Goal: Task Accomplishment & Management: Use online tool/utility

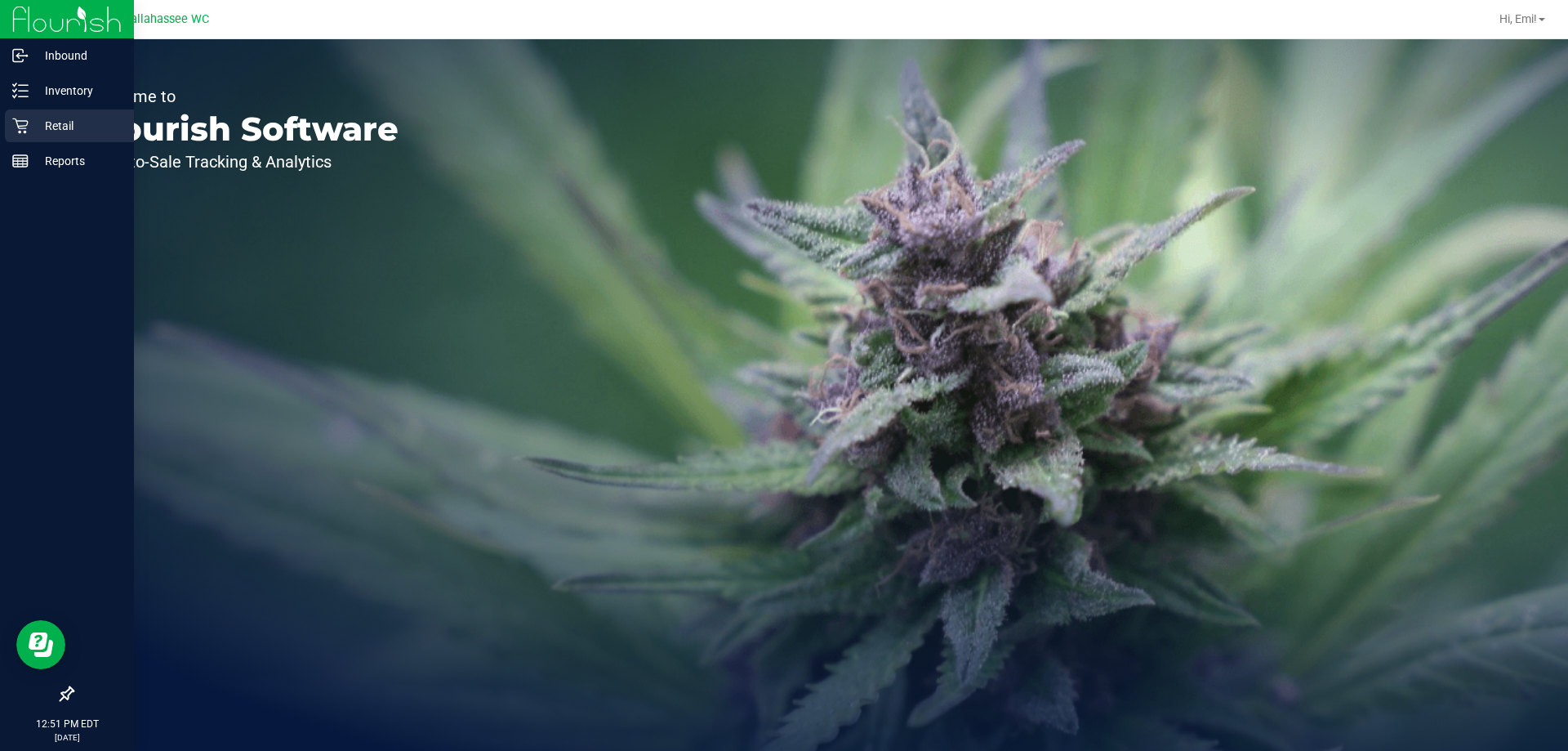
click at [25, 129] on icon at bounding box center [21, 126] width 16 height 16
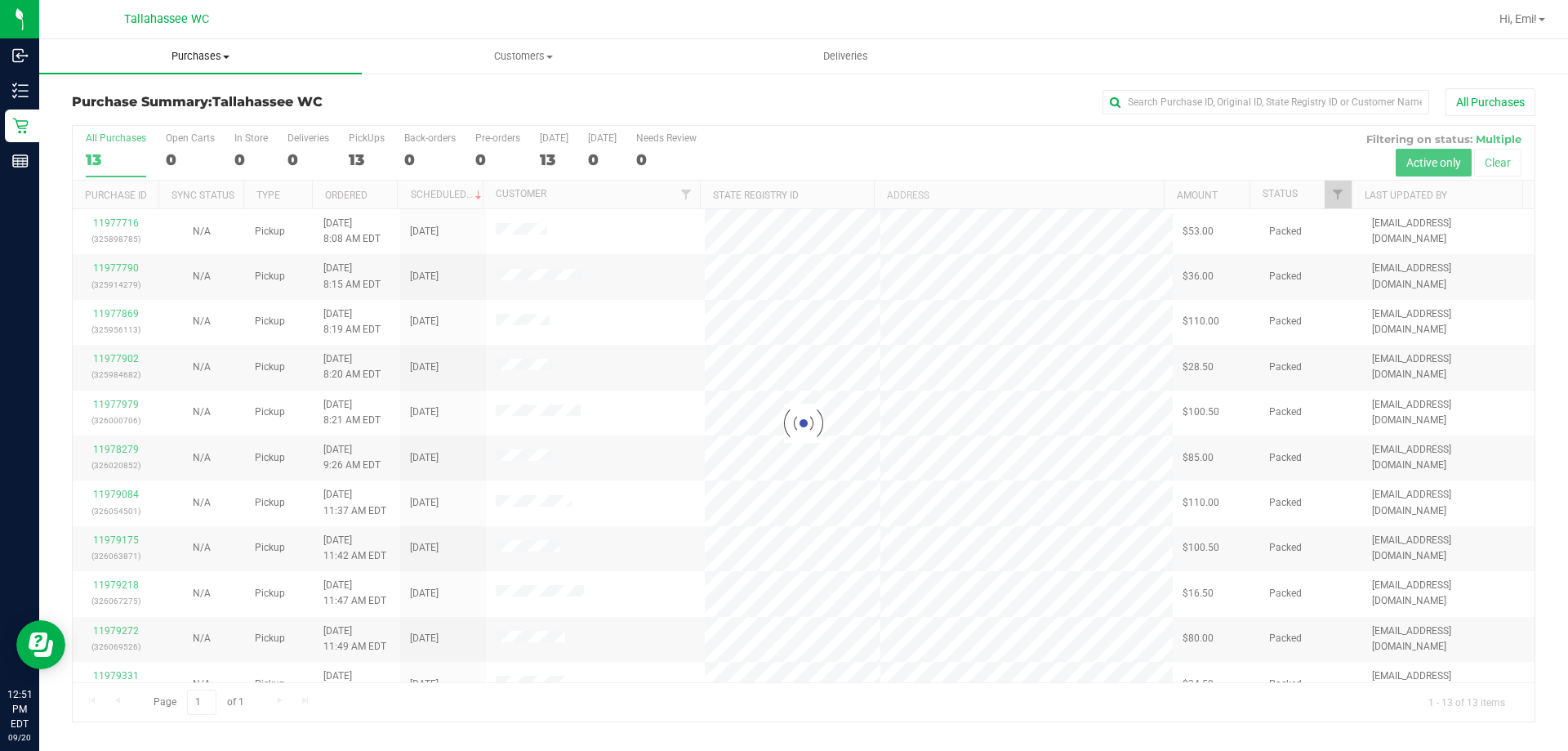
click at [262, 60] on span "Purchases" at bounding box center [200, 56] width 323 height 14
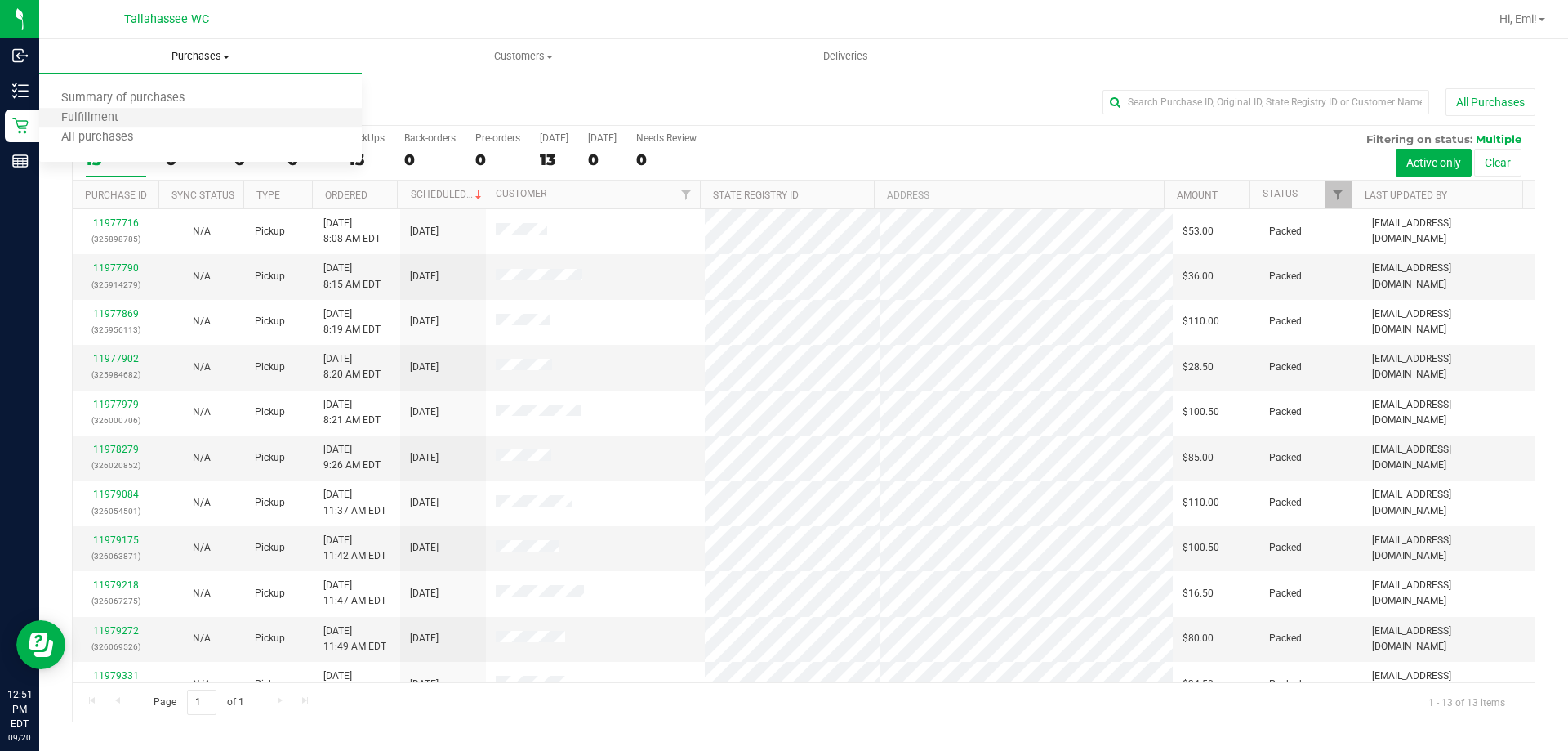
click at [245, 119] on li "Fulfillment" at bounding box center [200, 118] width 323 height 20
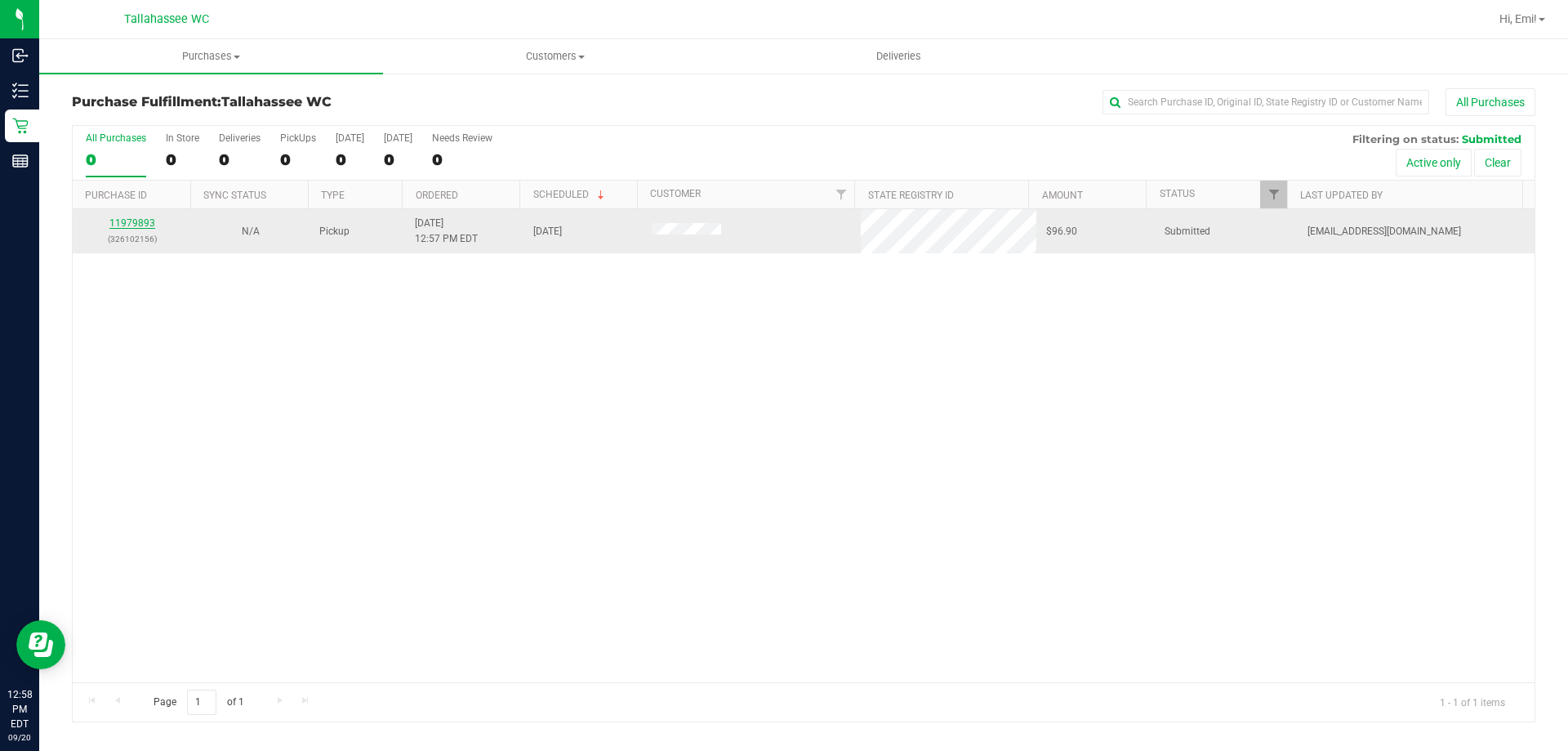
click at [119, 224] on link "11979893" at bounding box center [132, 222] width 46 height 12
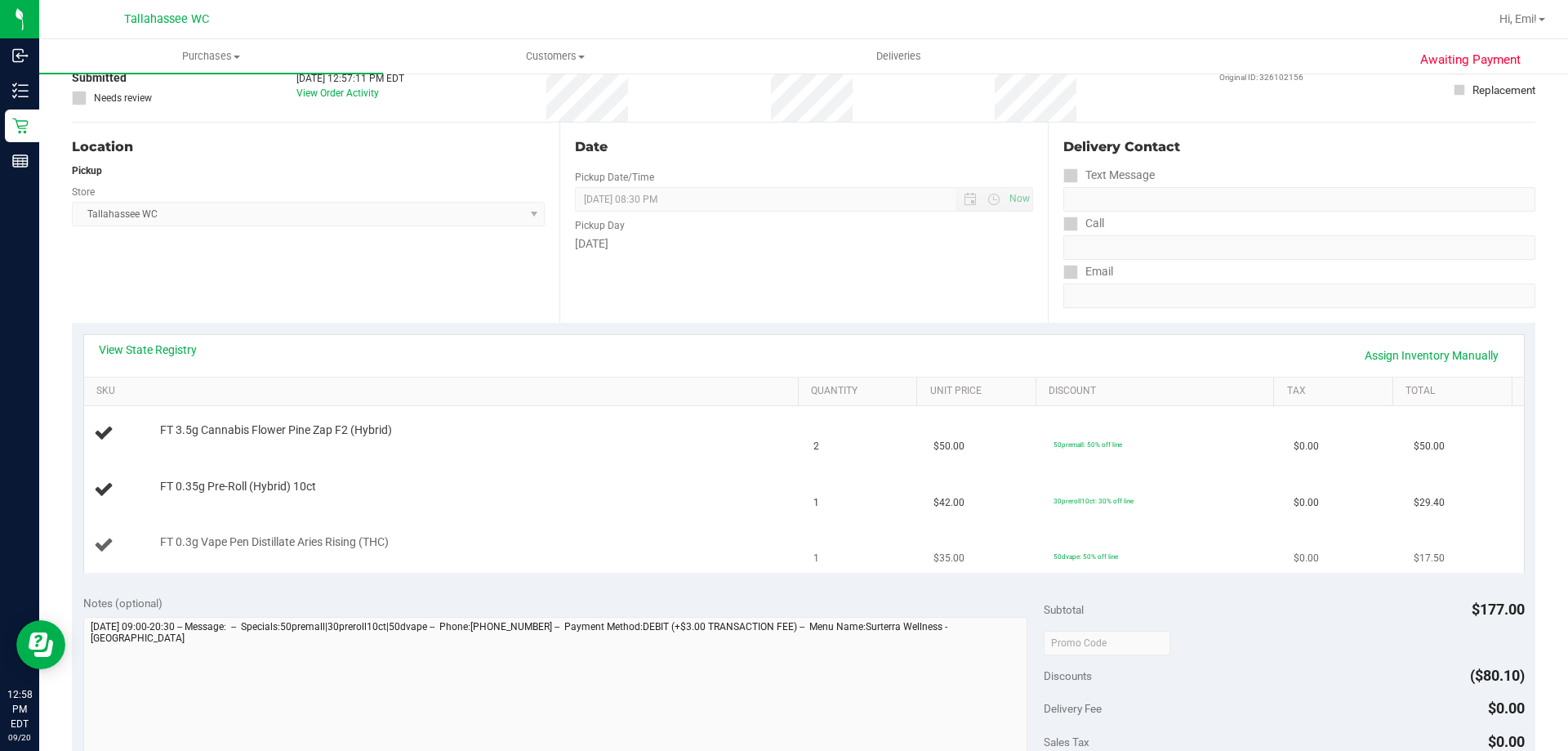
scroll to position [164, 0]
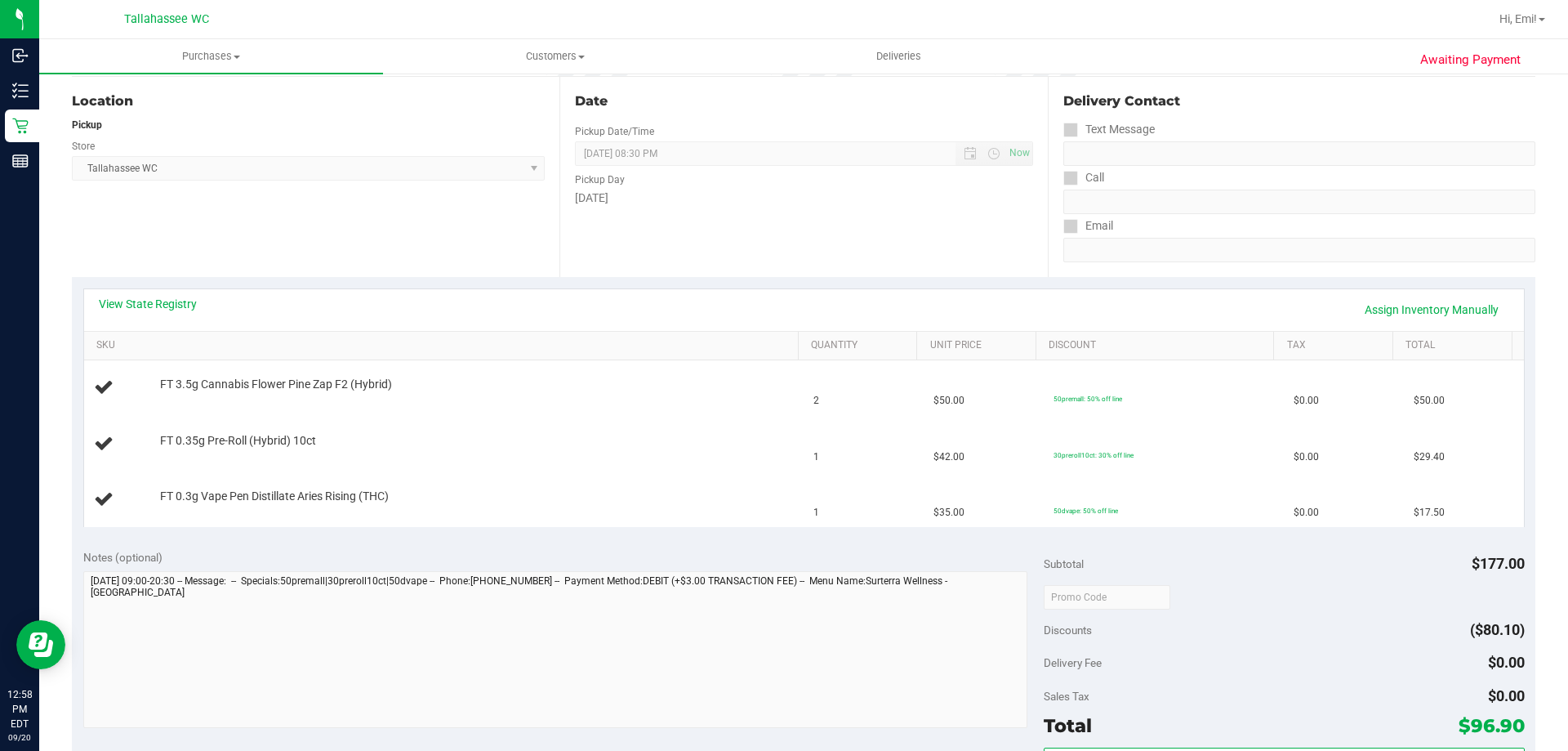
click at [176, 293] on div "View State Registry Assign Inventory Manually" at bounding box center [803, 310] width 1440 height 42
click at [176, 301] on link "View State Registry" at bounding box center [147, 304] width 98 height 16
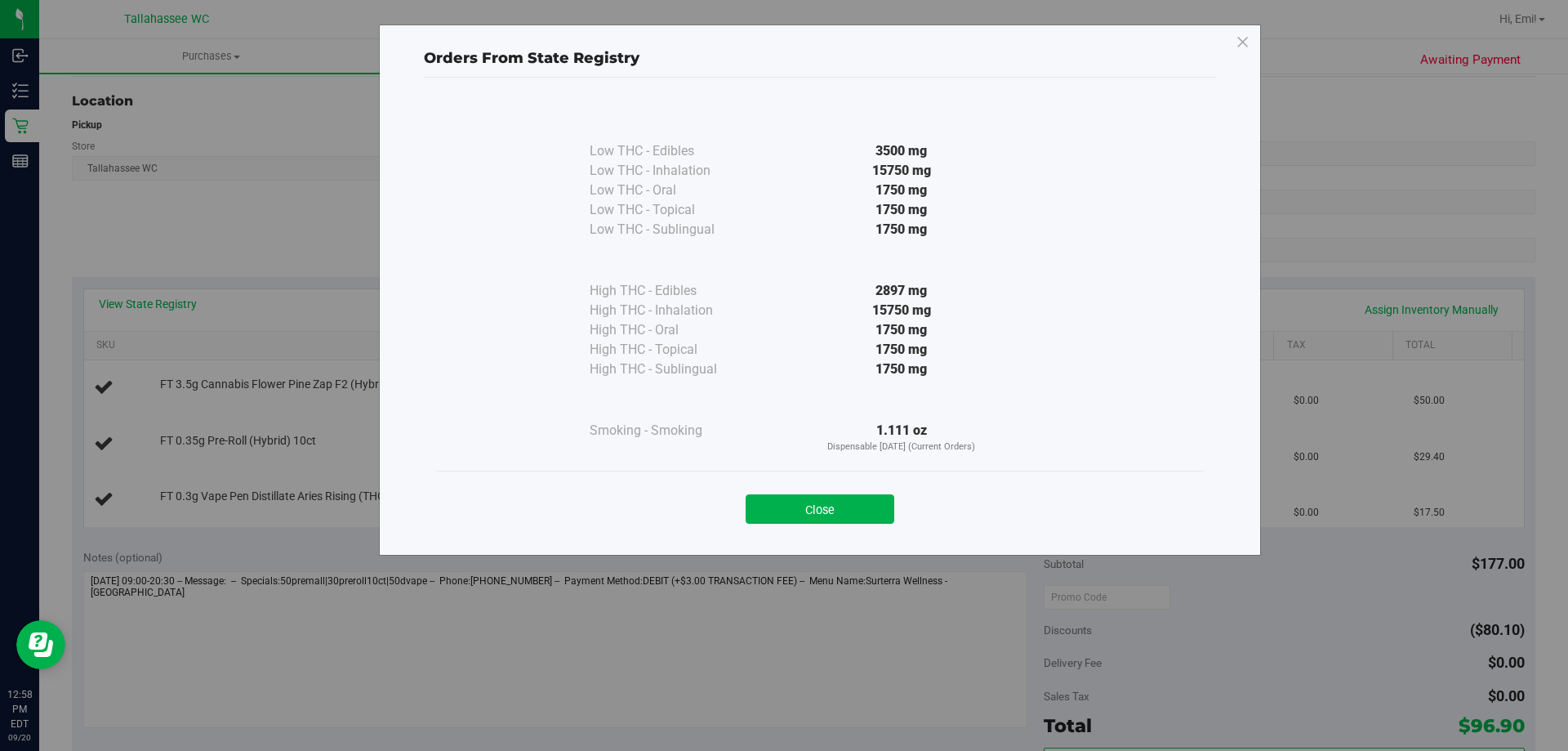
click at [876, 493] on div "Close" at bounding box center [820, 503] width 743 height 41
click at [870, 505] on button "Close" at bounding box center [820, 509] width 148 height 30
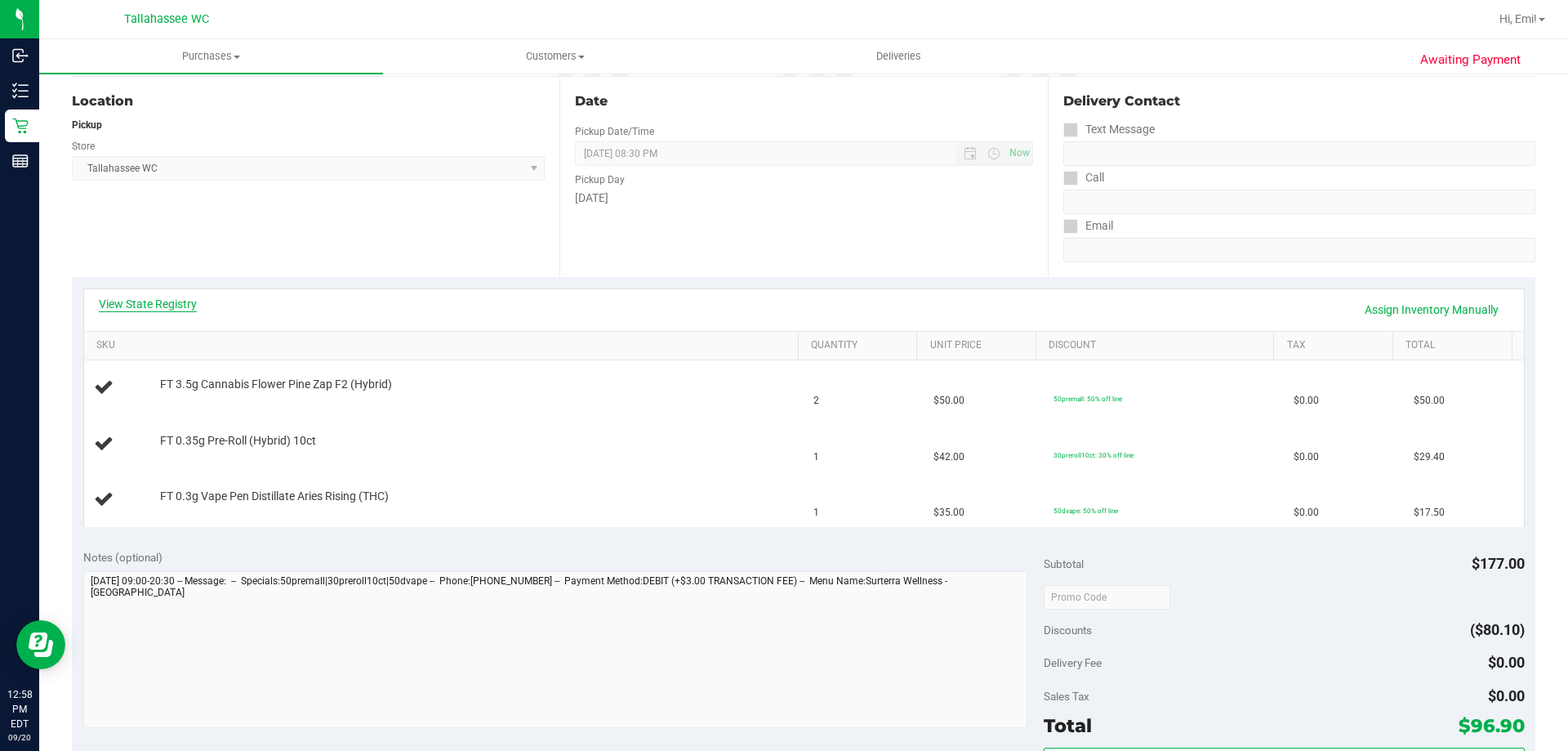
click at [148, 307] on link "View State Registry" at bounding box center [147, 304] width 98 height 16
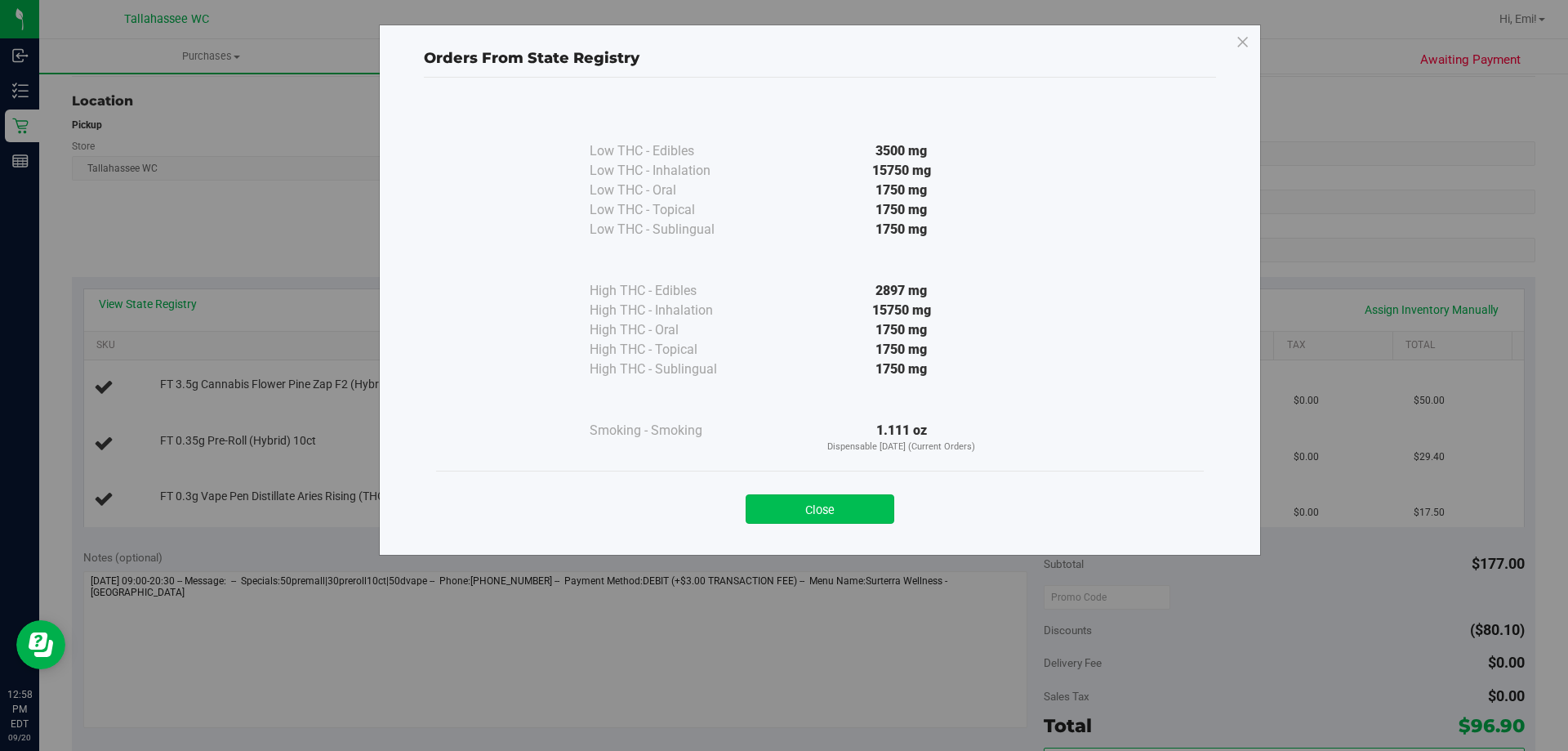
click at [785, 518] on button "Close" at bounding box center [820, 509] width 148 height 30
click at [785, 518] on td "FT 0.3g Vape Pen Distillate Aries Rising (THC)" at bounding box center [444, 499] width 720 height 55
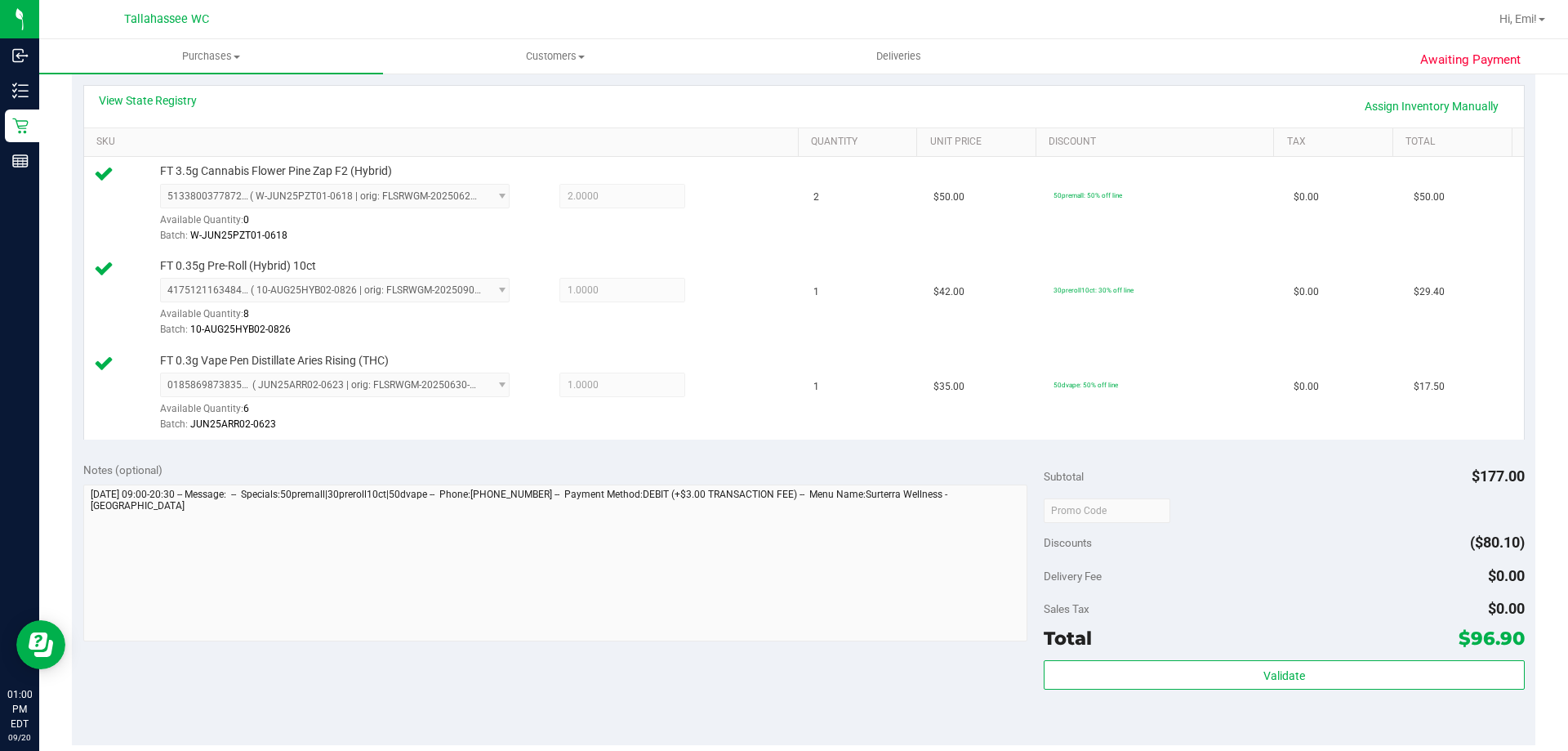
scroll to position [408, 0]
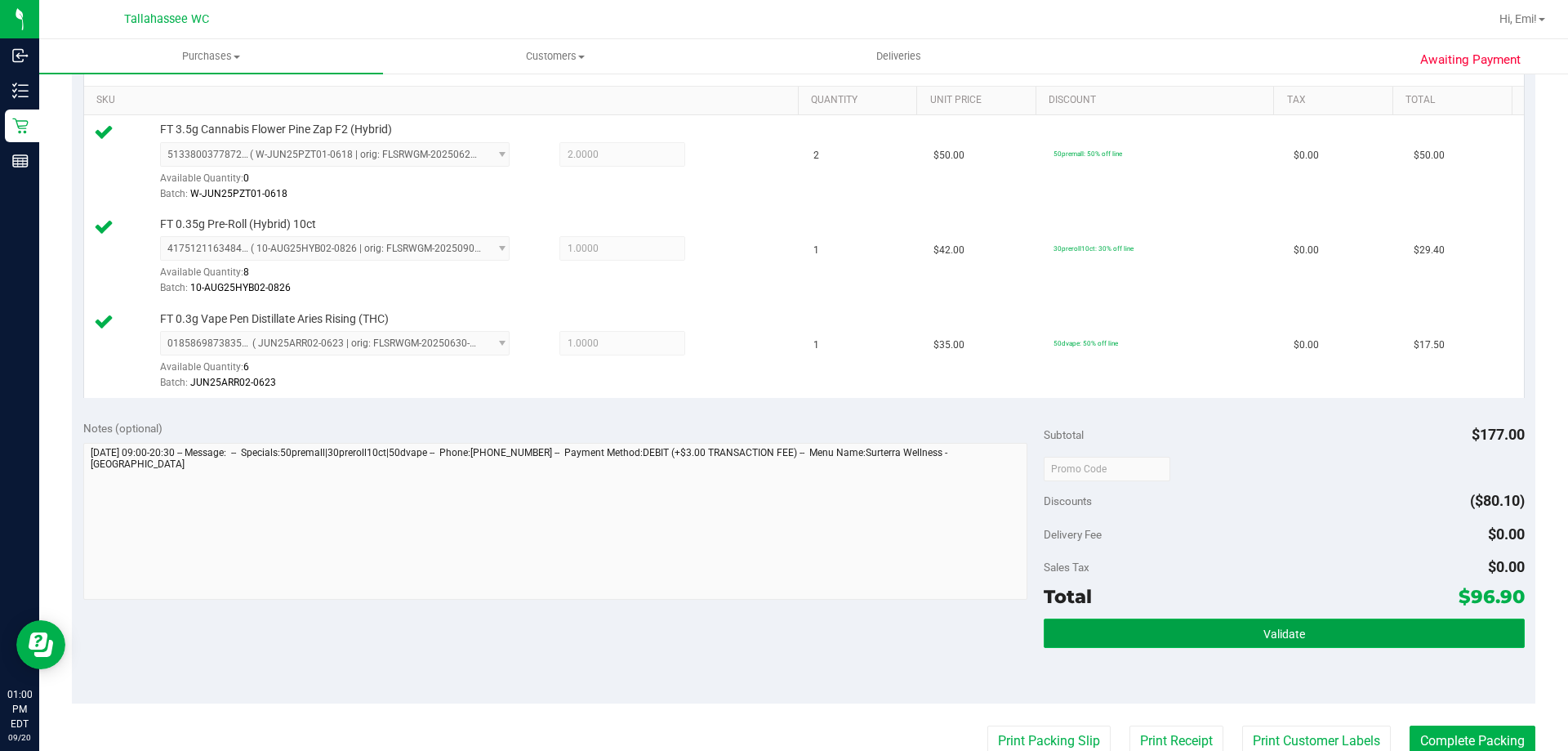
click at [1146, 642] on button "Validate" at bounding box center [1283, 633] width 480 height 30
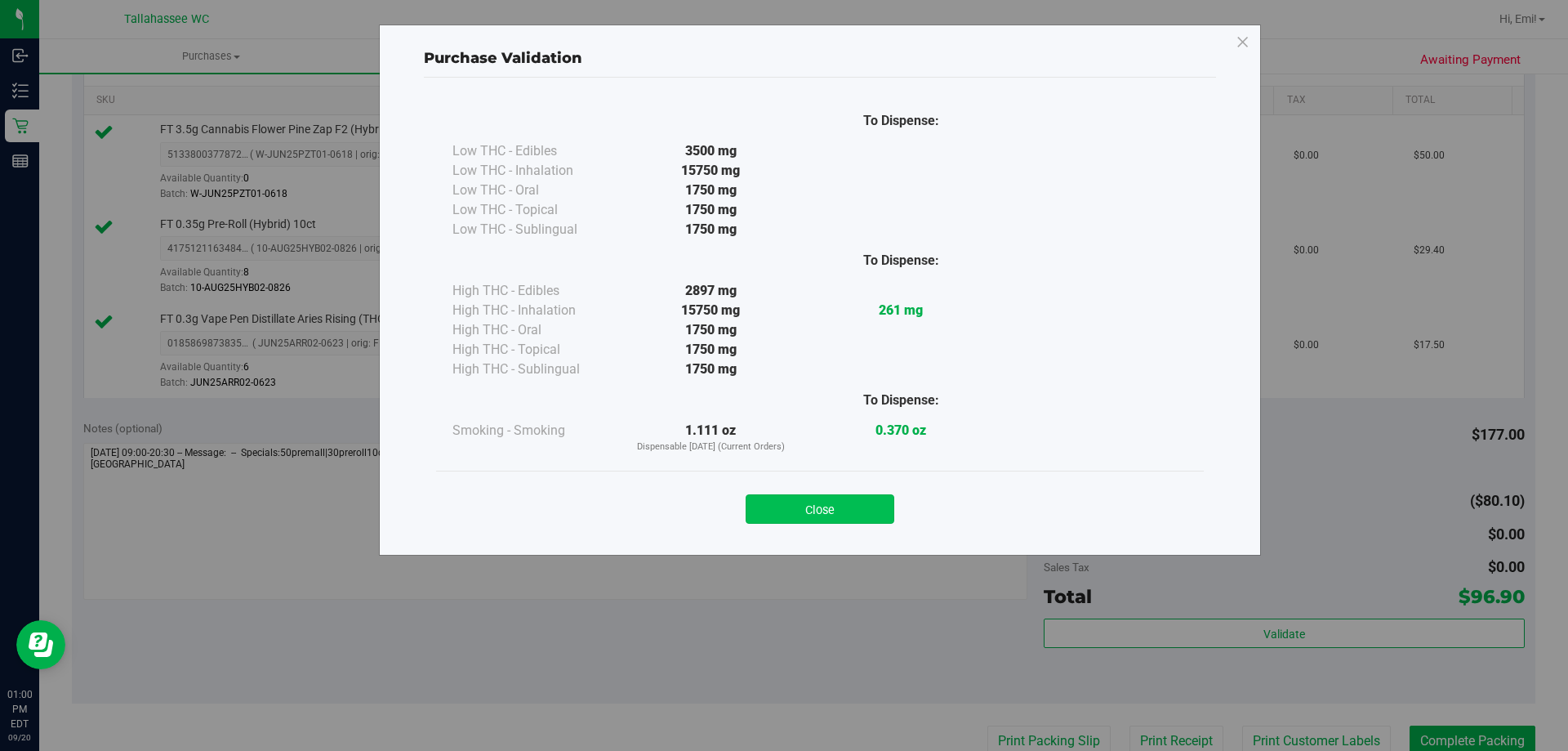
click at [877, 516] on button "Close" at bounding box center [820, 509] width 148 height 30
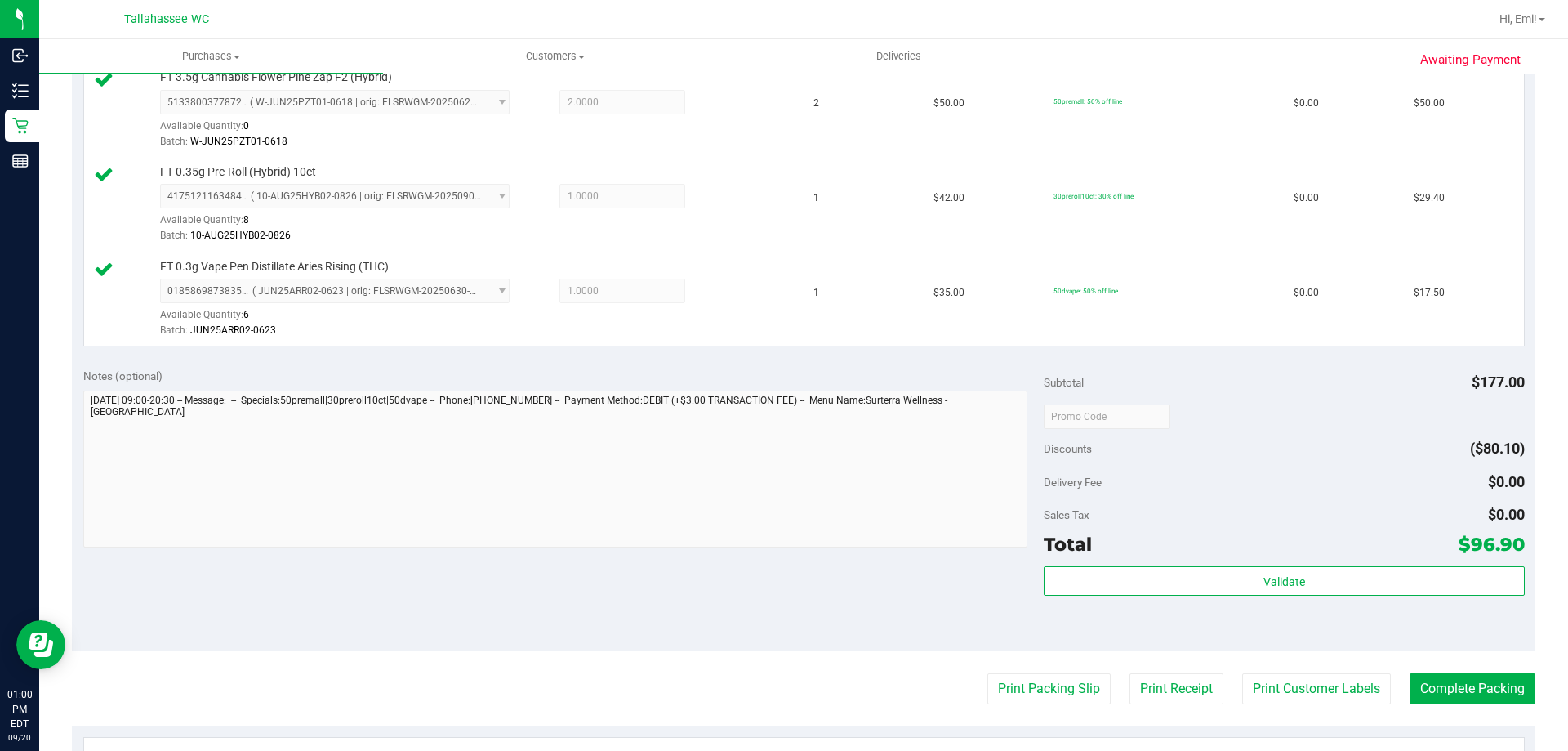
scroll to position [490, 0]
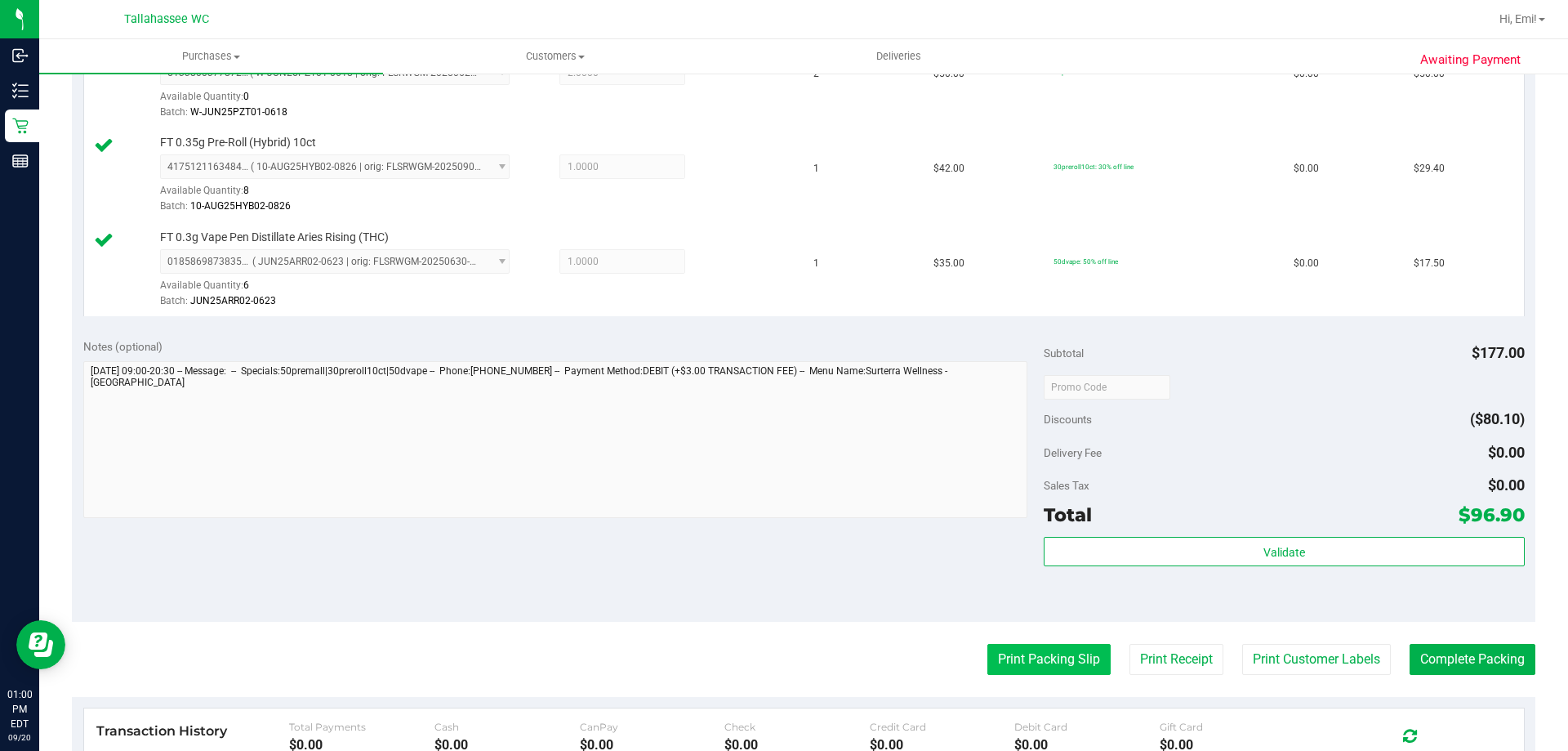
click at [1013, 654] on button "Print Packing Slip" at bounding box center [1049, 659] width 123 height 31
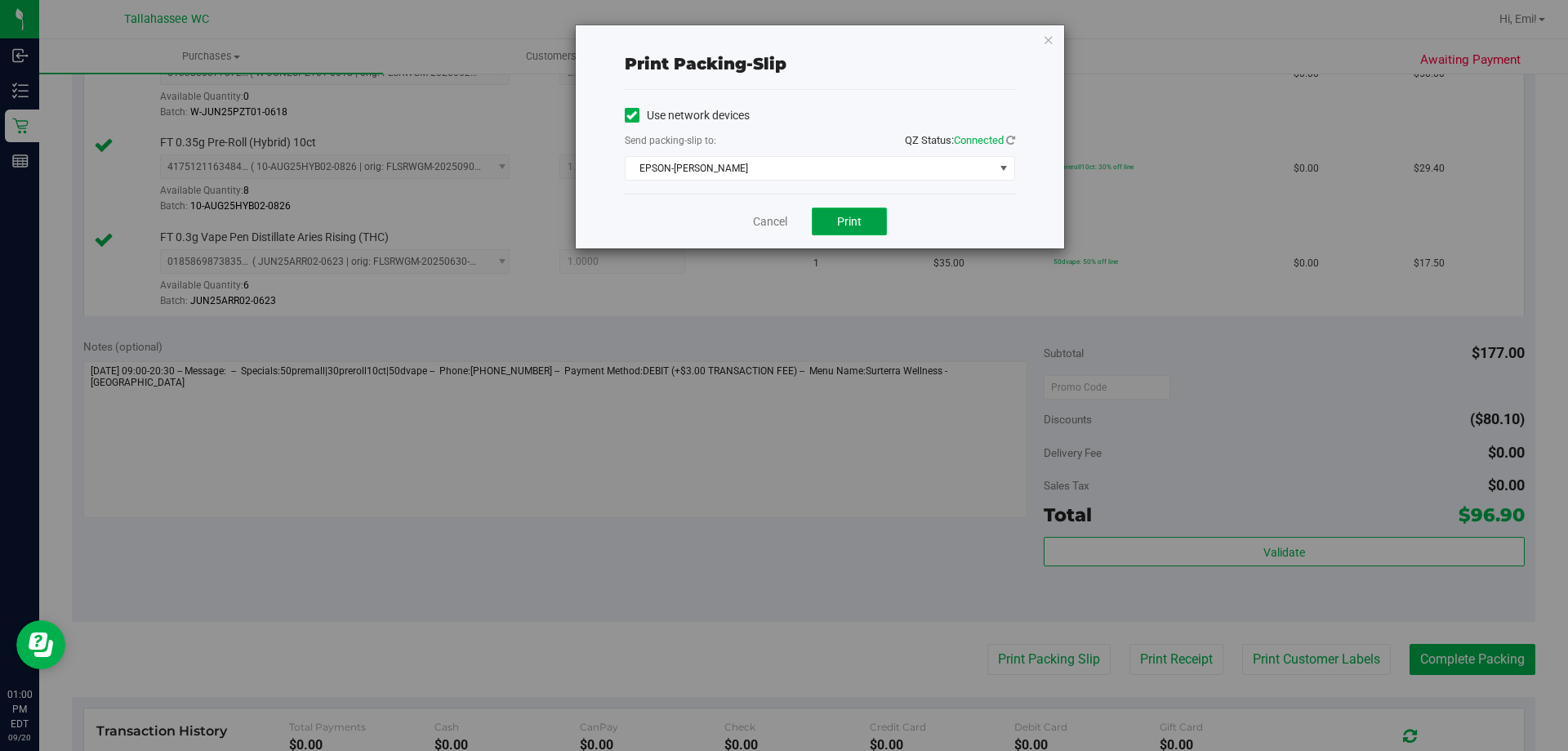
click at [872, 221] on button "Print" at bounding box center [849, 221] width 75 height 28
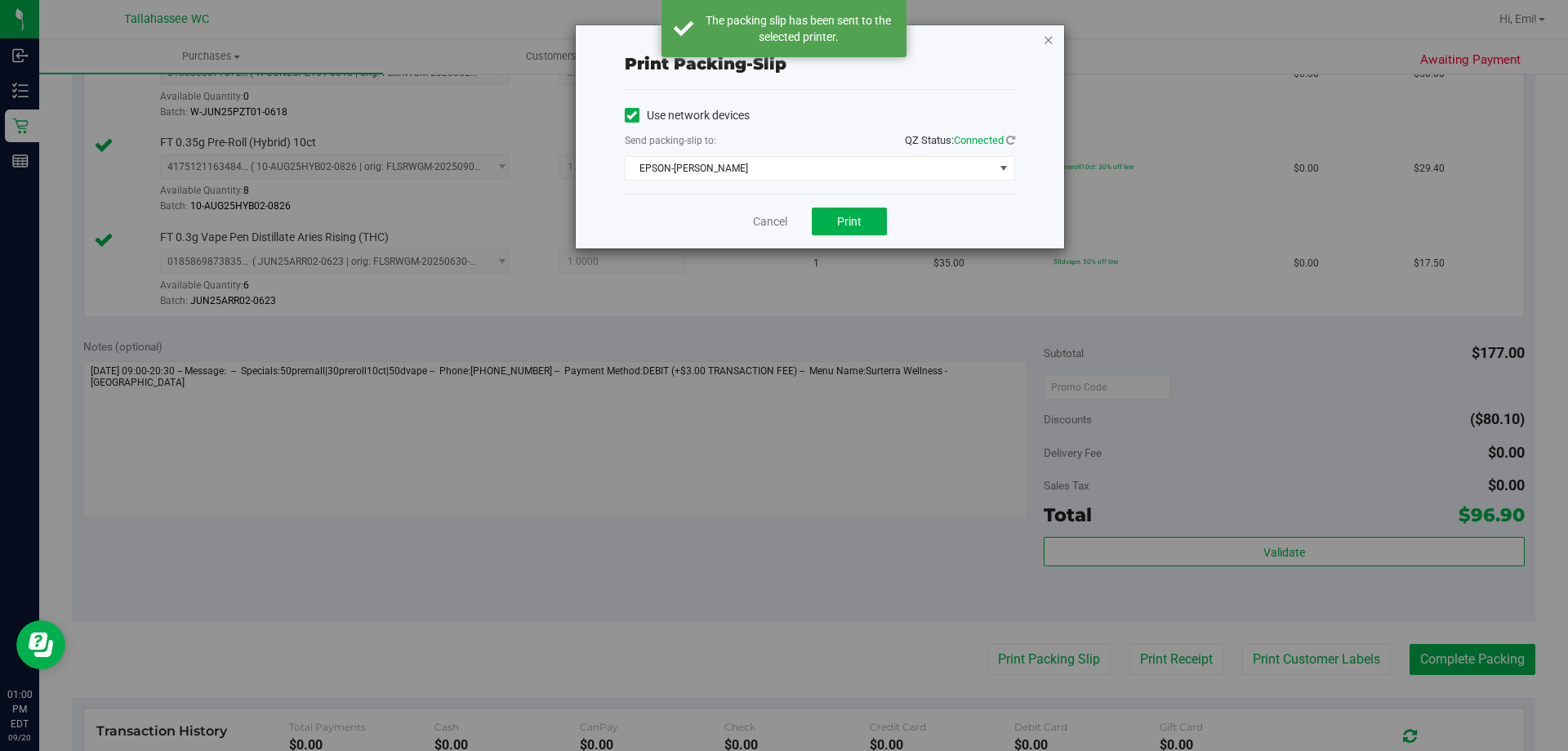
click at [1049, 35] on icon "button" at bounding box center [1048, 40] width 12 height 20
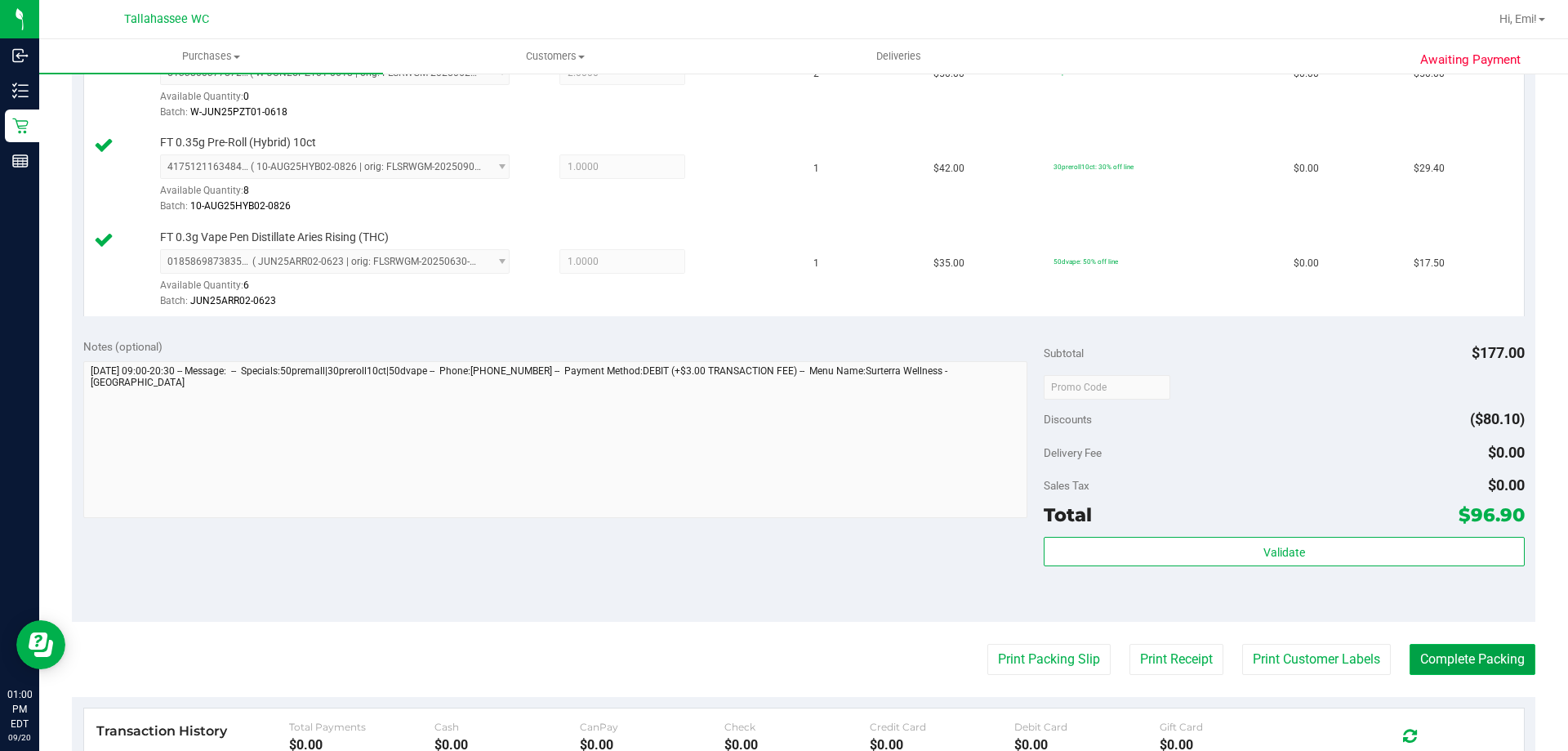
click at [1469, 658] on button "Complete Packing" at bounding box center [1472, 659] width 126 height 31
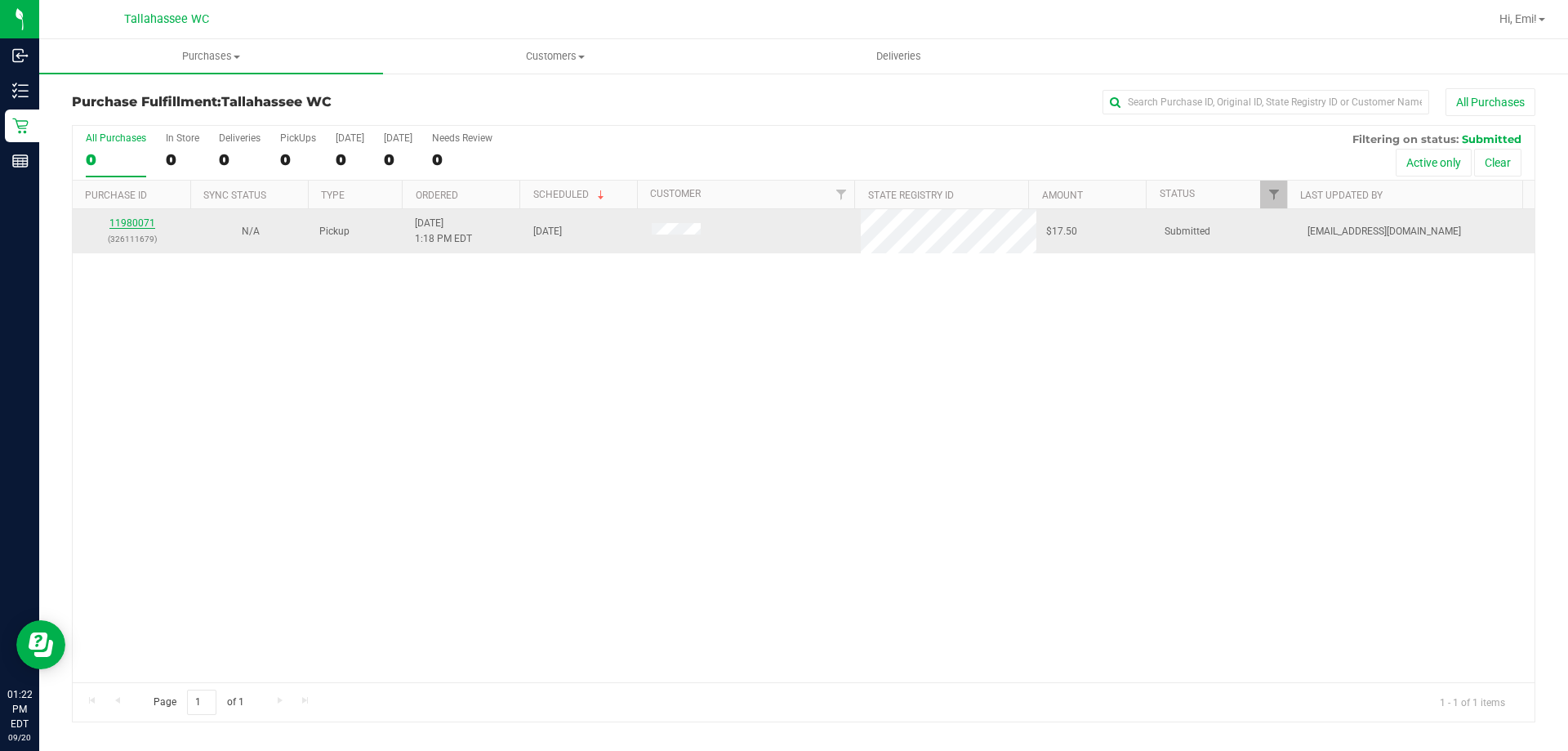
click at [126, 224] on link "11980071" at bounding box center [132, 222] width 46 height 12
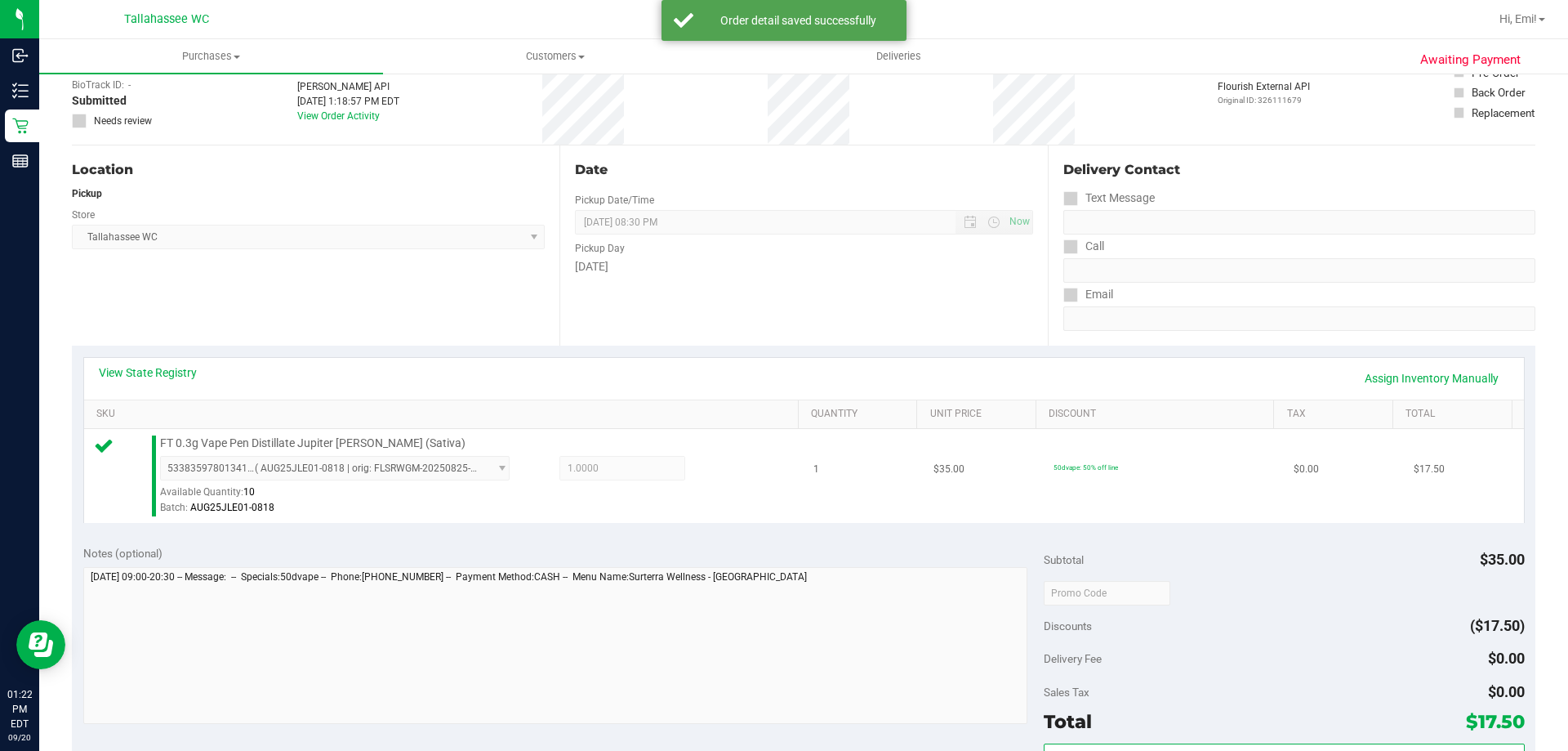
scroll to position [327, 0]
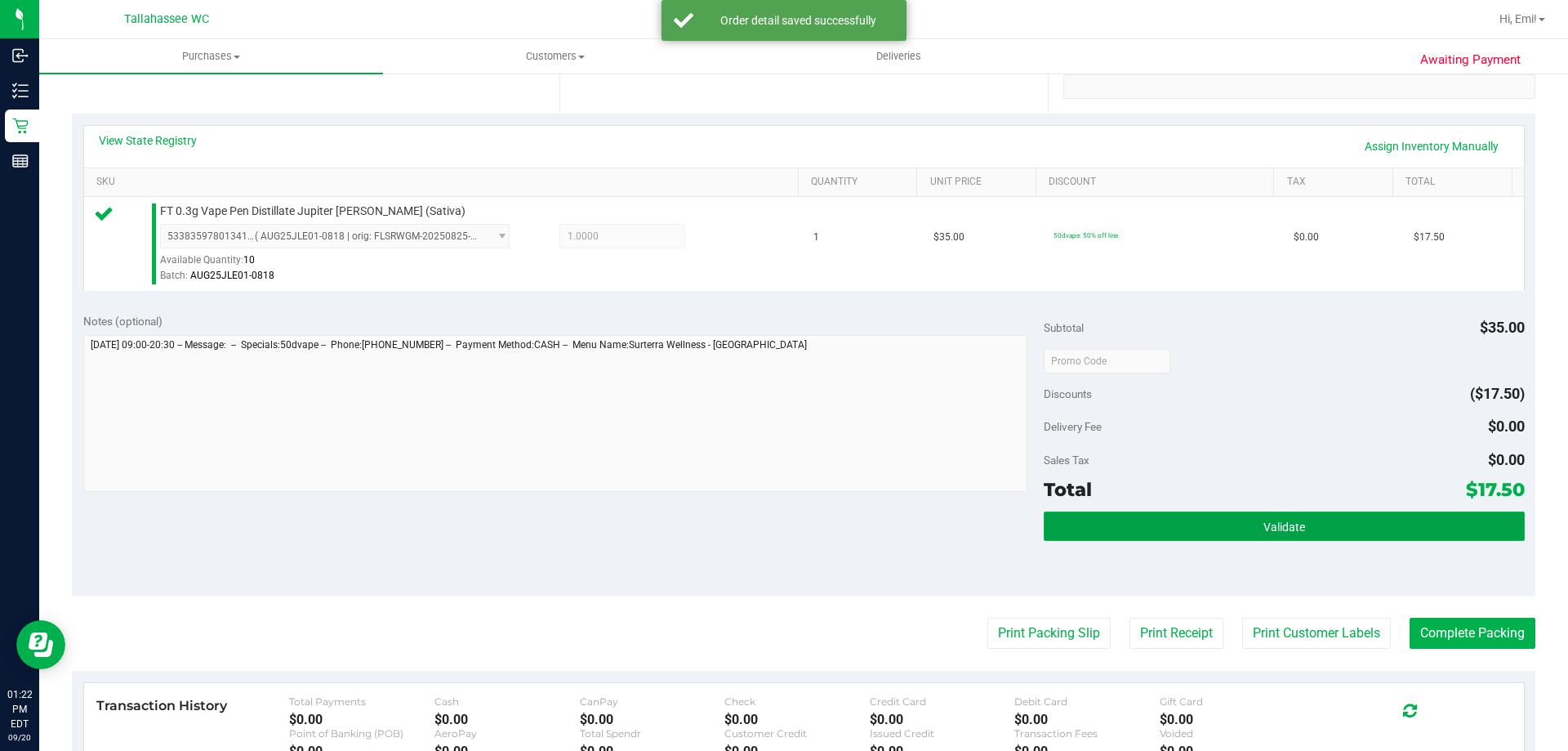
click at [1263, 530] on span "Validate" at bounding box center [1284, 527] width 42 height 13
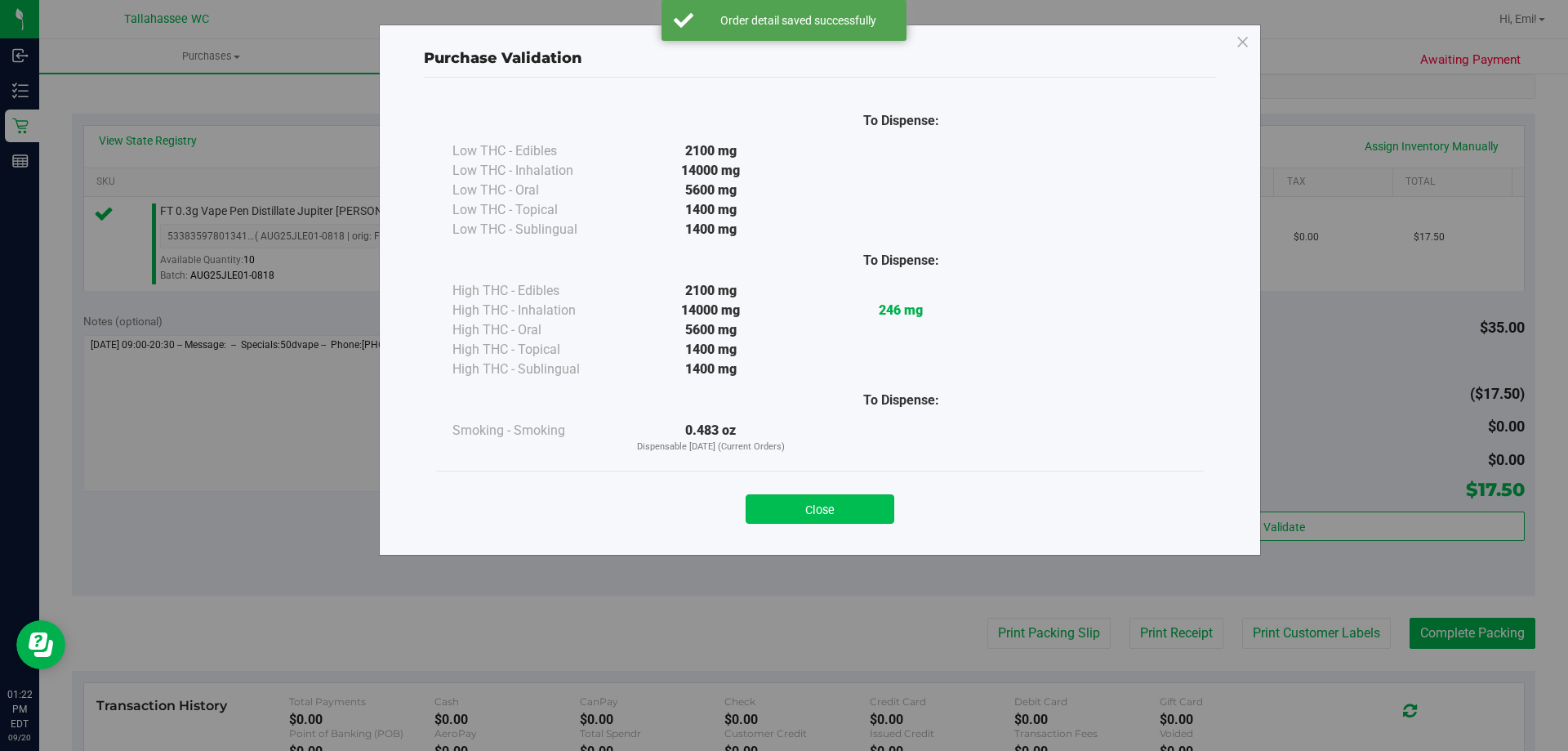
click at [887, 506] on button "Close" at bounding box center [820, 509] width 148 height 30
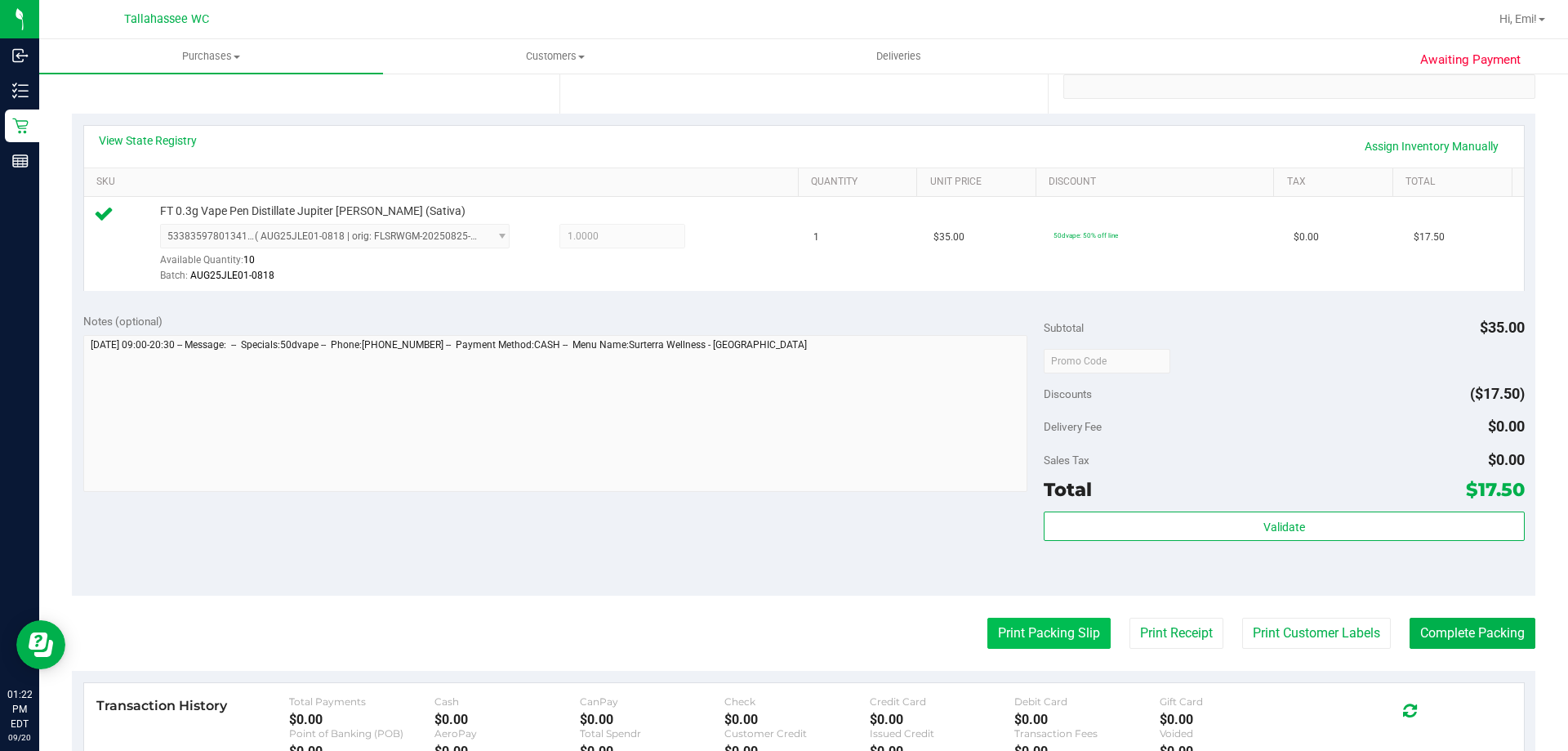
click at [988, 619] on button "Print Packing Slip" at bounding box center [1049, 633] width 123 height 31
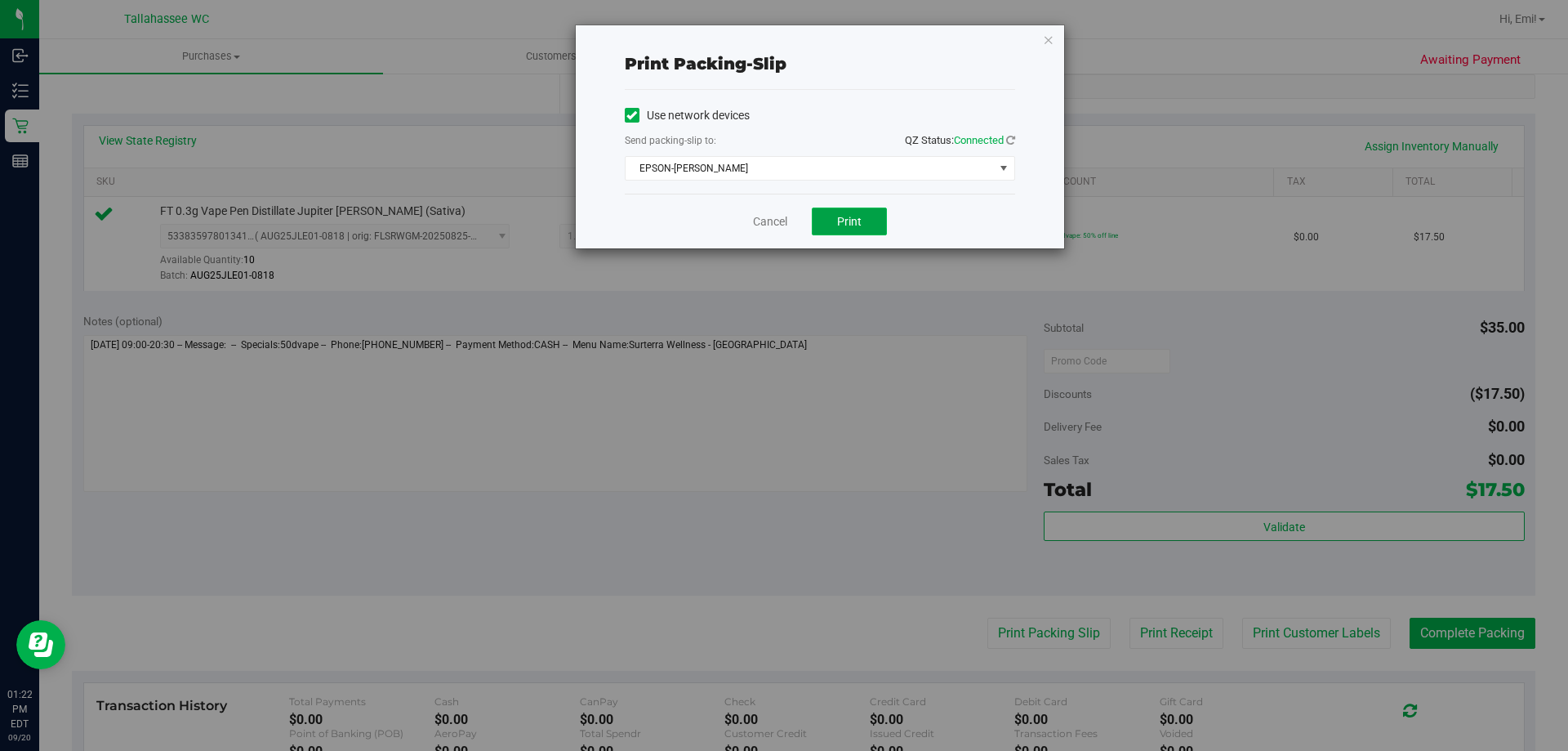
click at [883, 228] on button "Print" at bounding box center [849, 221] width 75 height 28
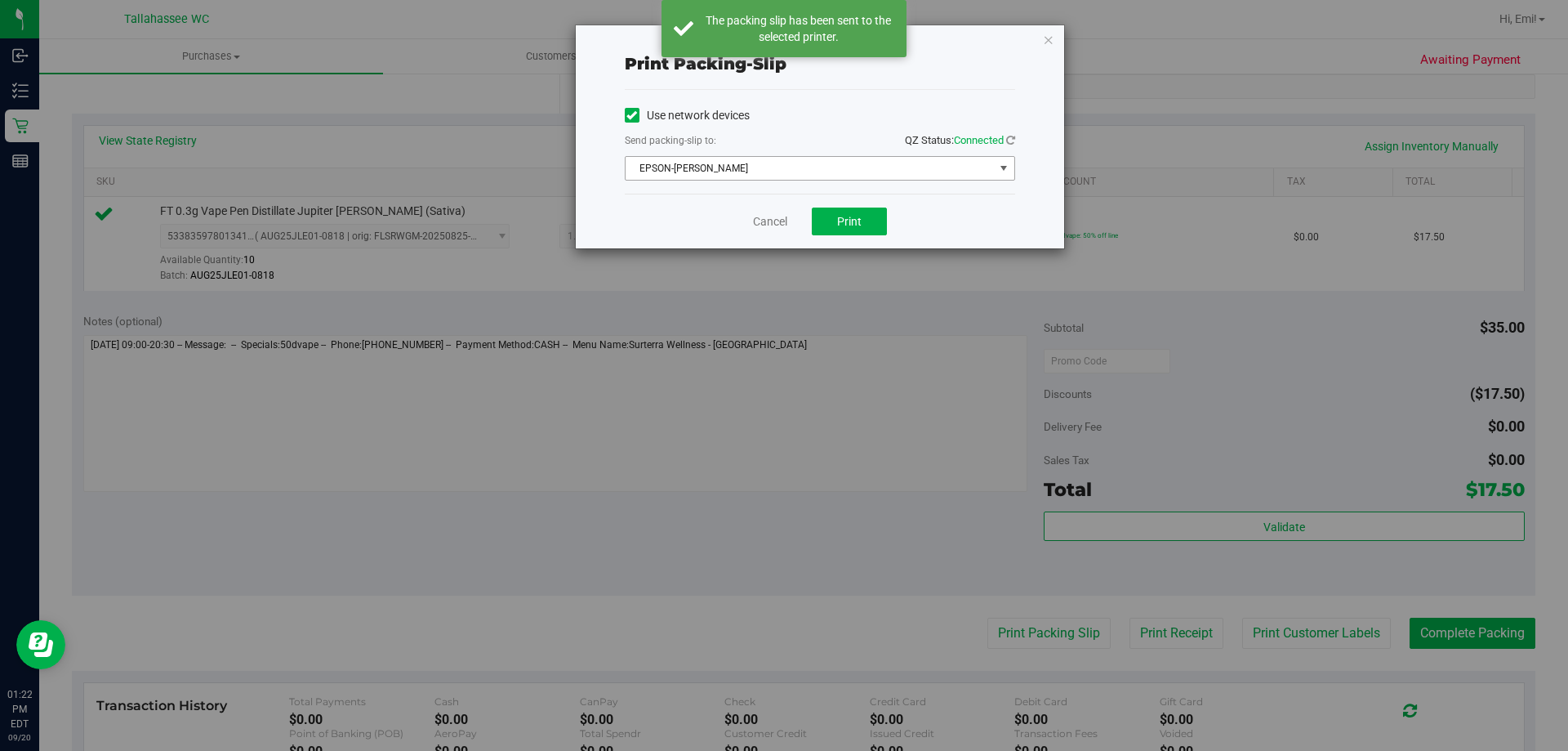
click at [956, 156] on span "EPSON-AKON" at bounding box center [820, 168] width 390 height 24
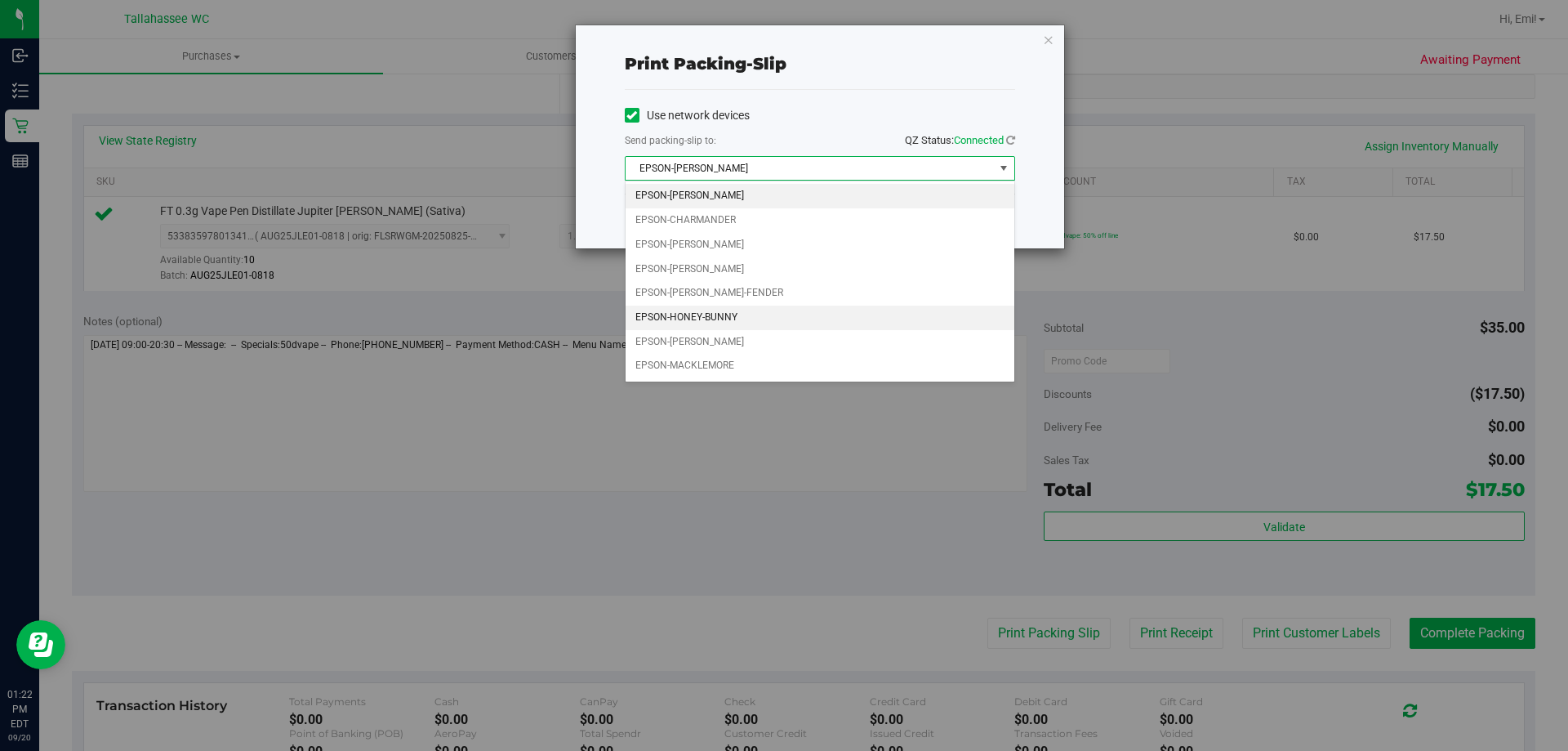
click at [872, 312] on li "EPSON-HONEY-BUNNY" at bounding box center [820, 317] width 389 height 24
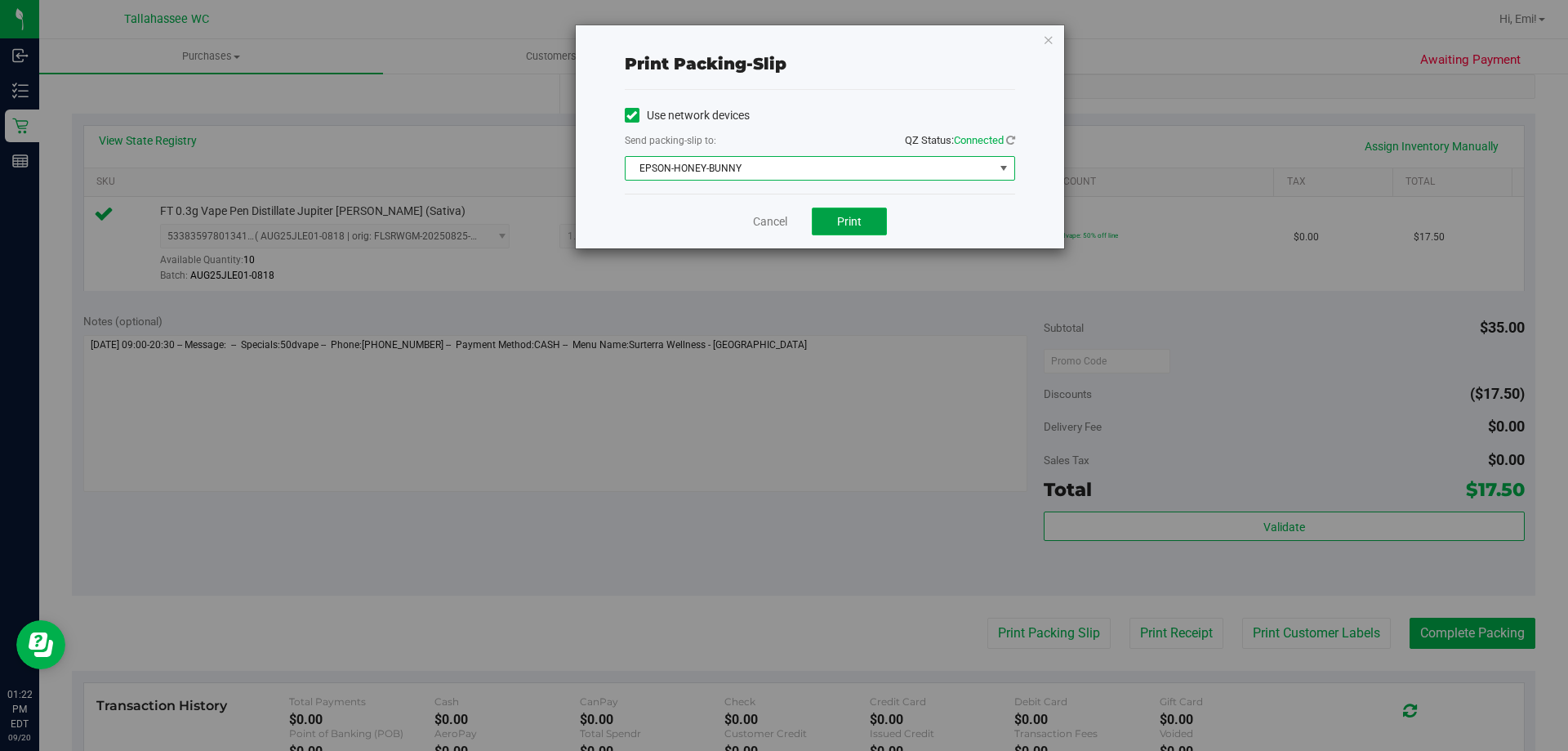
click at [878, 217] on button "Print" at bounding box center [849, 221] width 75 height 28
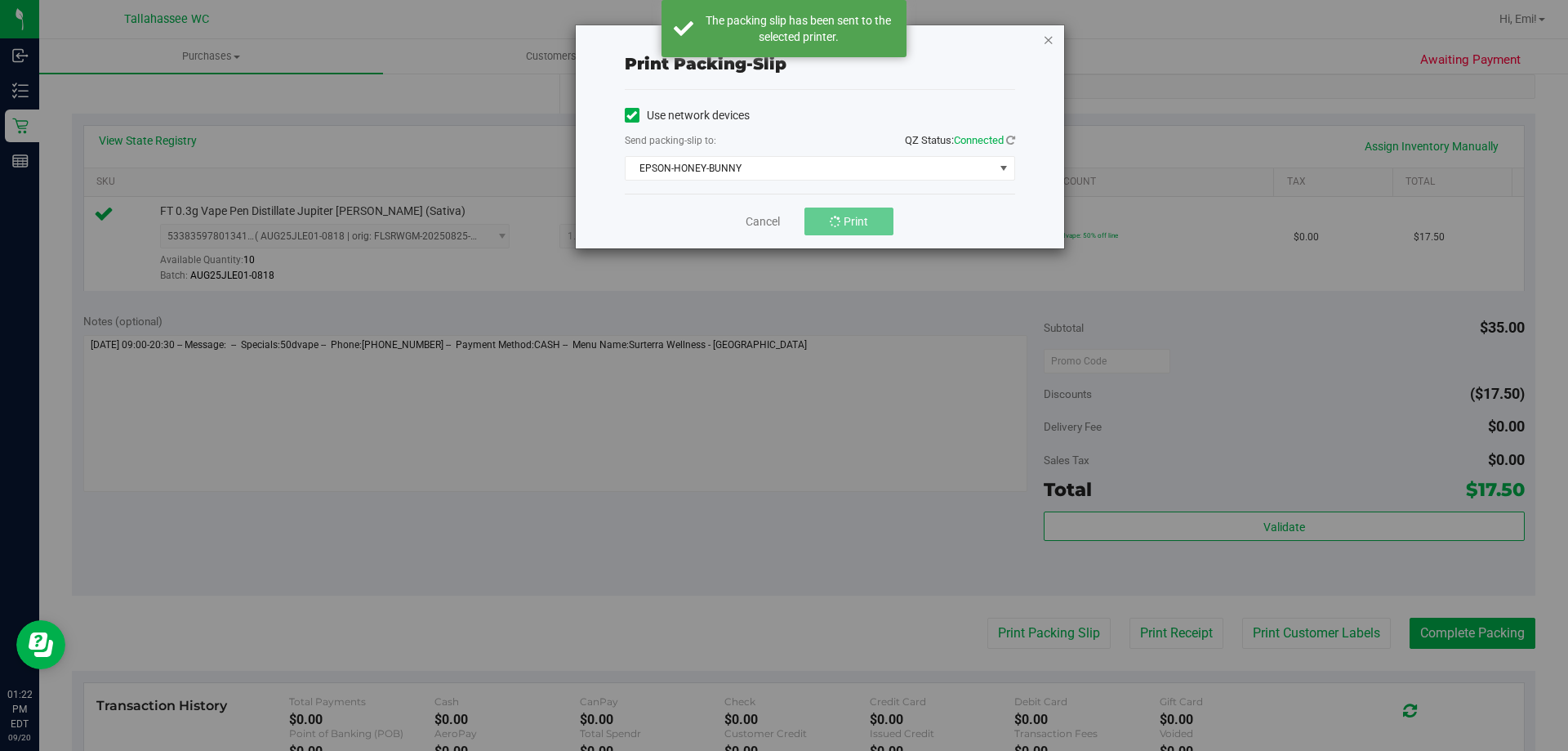
click at [1047, 39] on icon "button" at bounding box center [1048, 40] width 12 height 20
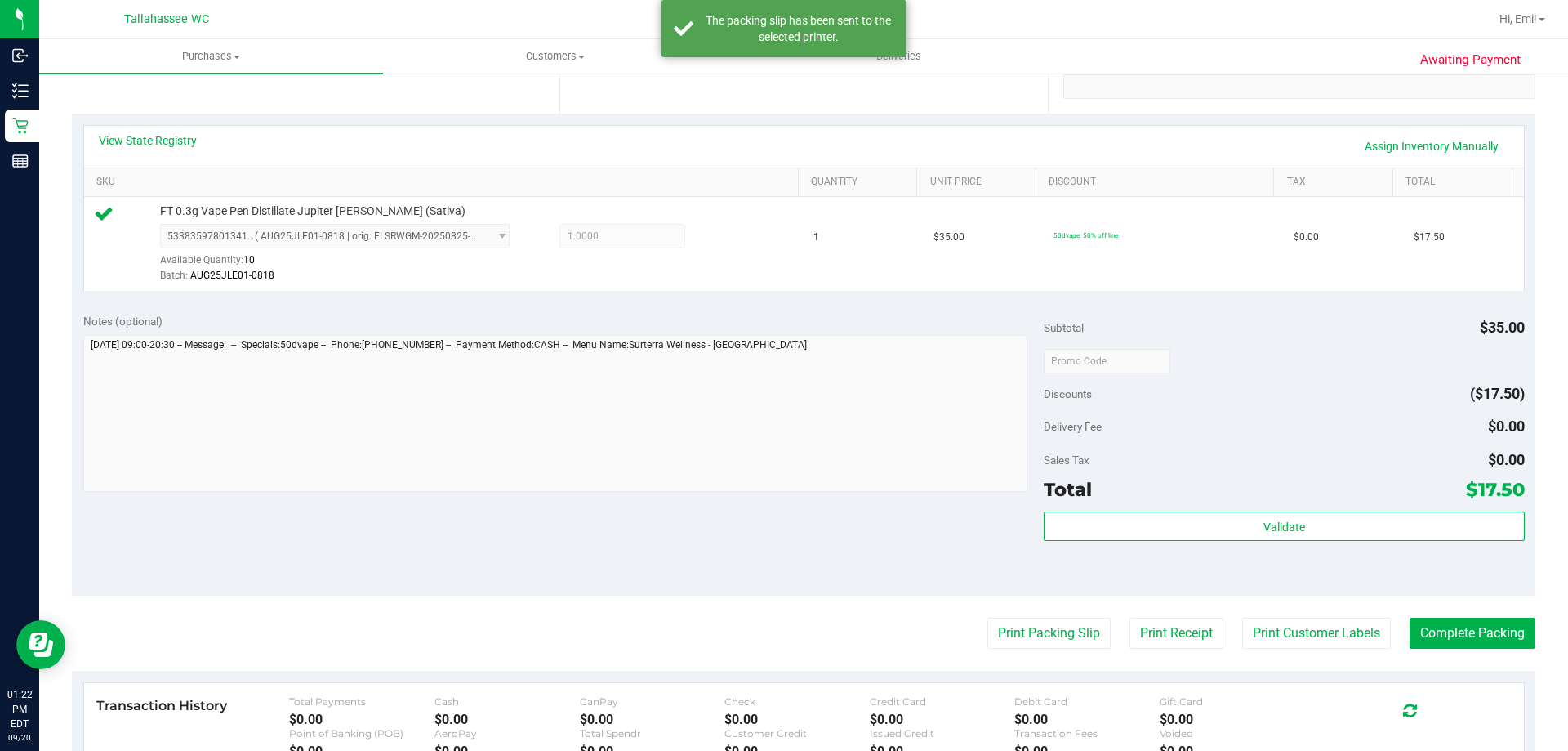
click at [1024, 661] on purchase-details "Back Edit Purchase Cancel Purchase View Profile # 11980071 BioTrack ID: - Submi…" at bounding box center [804, 369] width 1464 height 1215
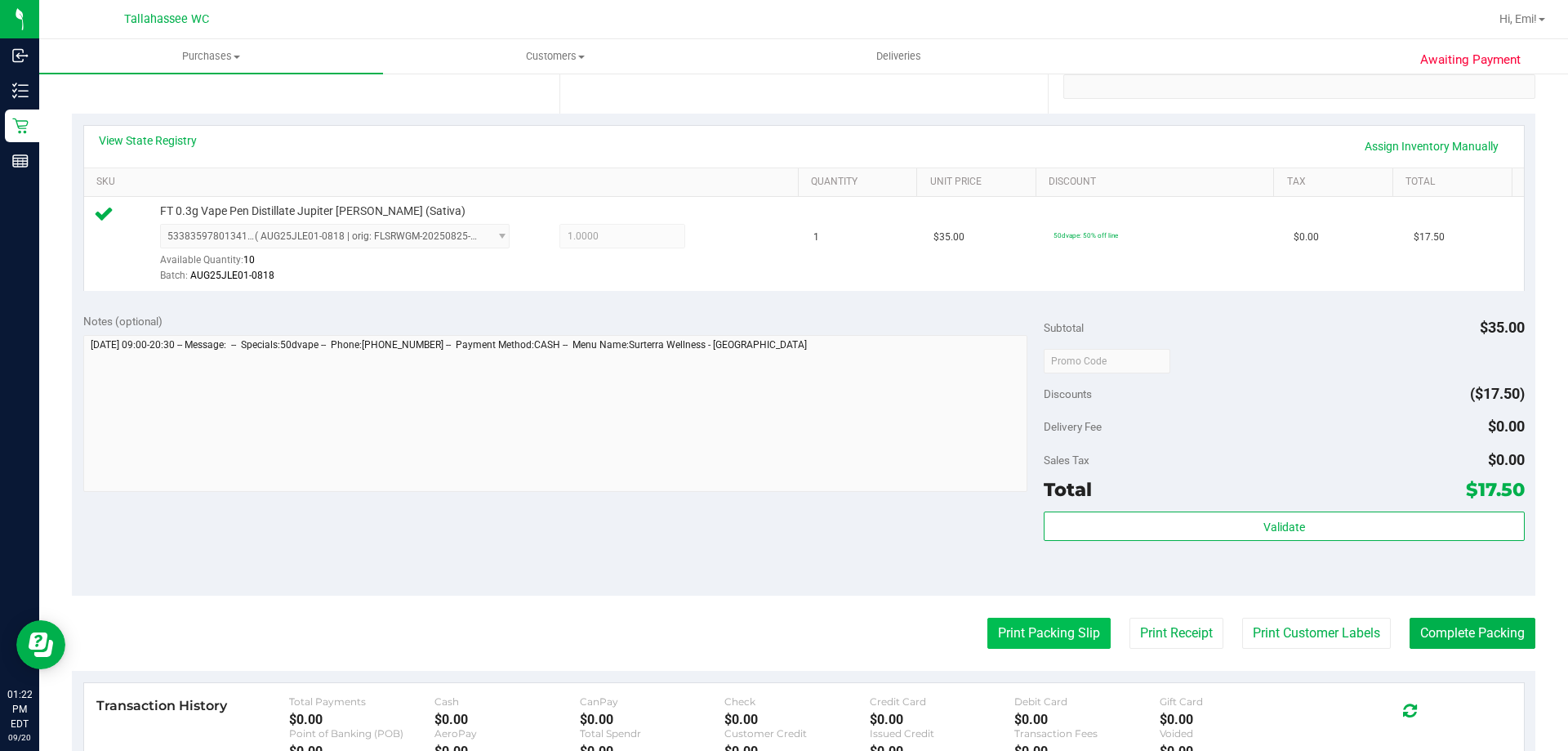
click at [1000, 622] on button "Print Packing Slip" at bounding box center [1049, 633] width 123 height 31
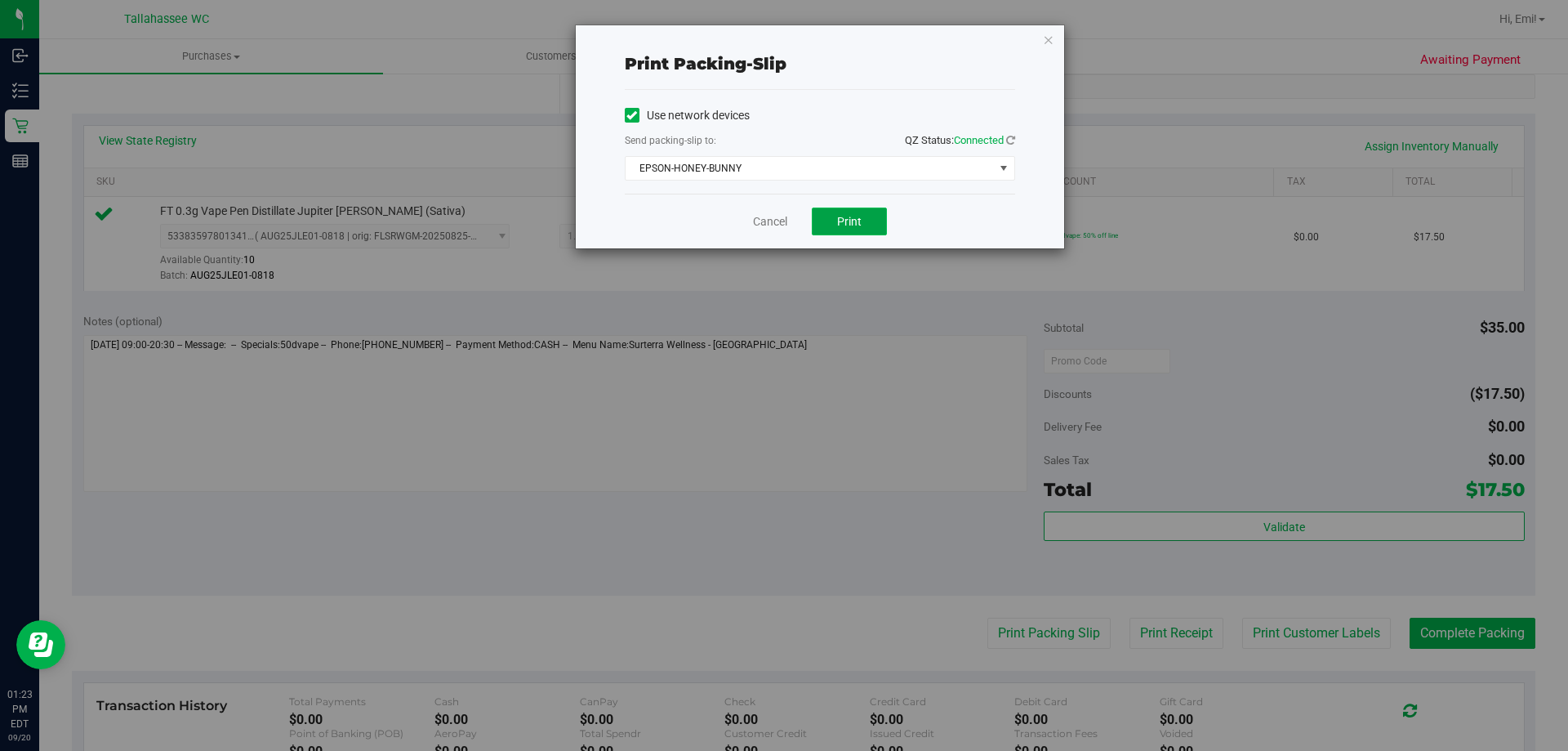
click at [866, 222] on button "Print" at bounding box center [849, 221] width 75 height 28
click at [1047, 37] on icon "button" at bounding box center [1048, 40] width 12 height 20
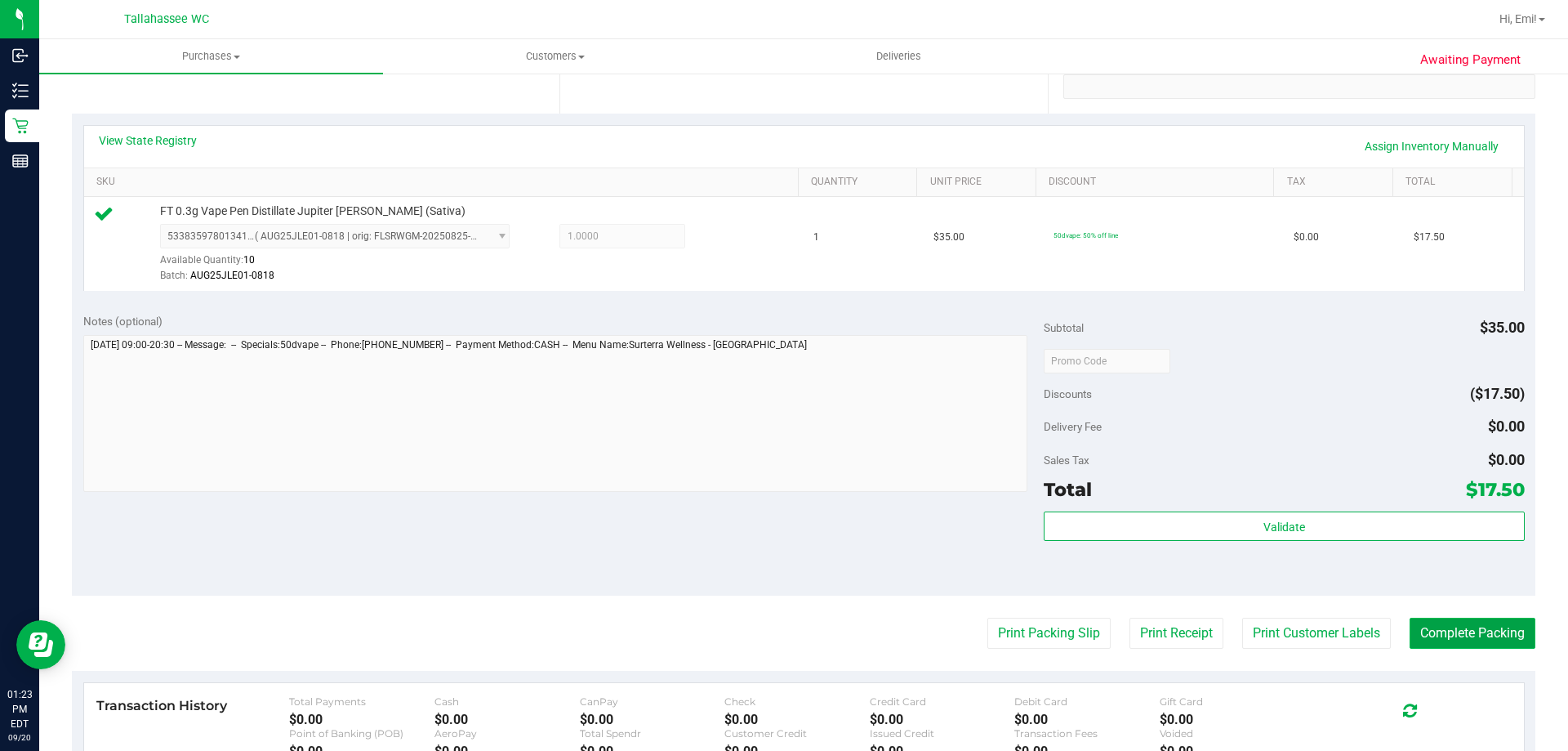
click at [1487, 626] on button "Complete Packing" at bounding box center [1472, 633] width 126 height 31
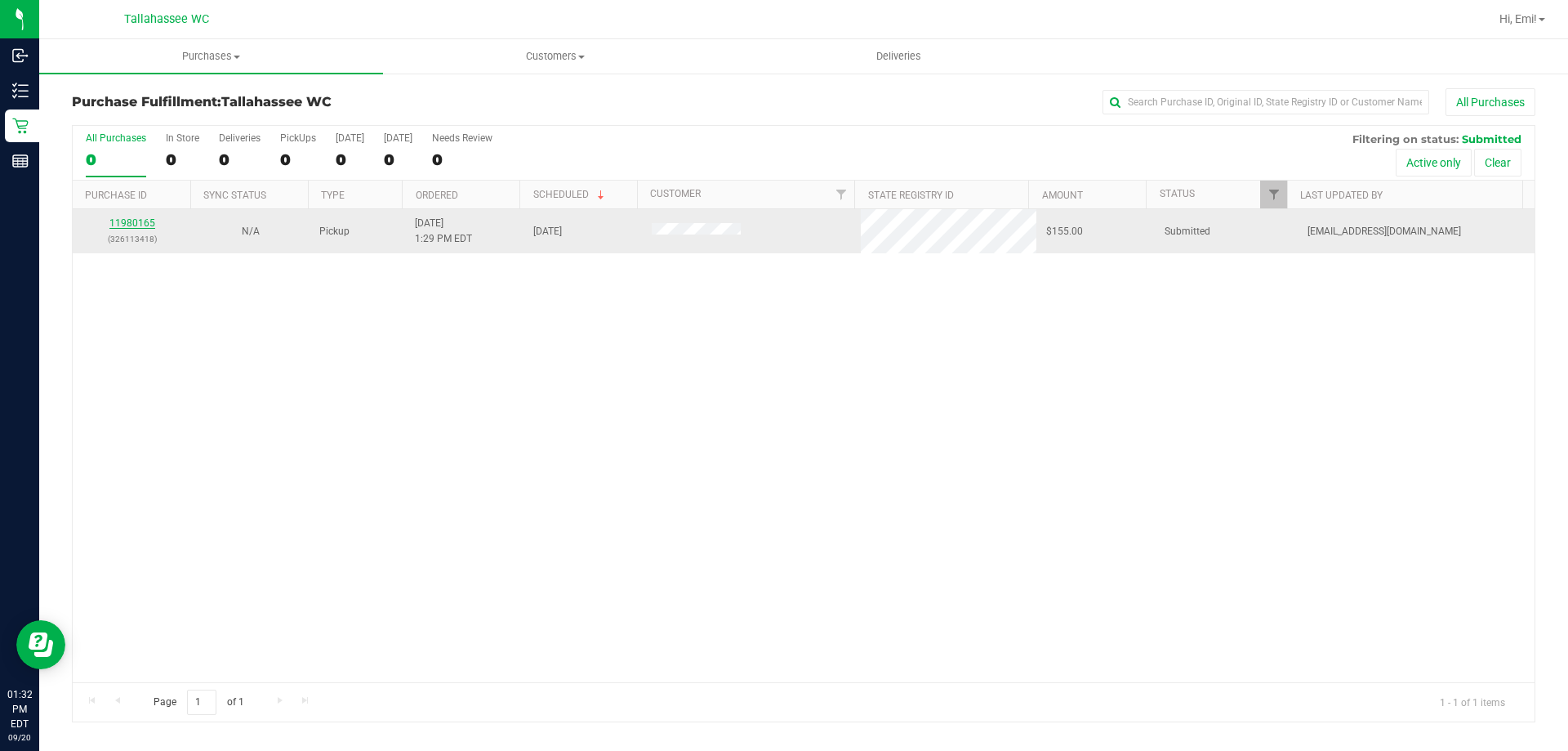
click at [127, 226] on link "11980165" at bounding box center [132, 222] width 46 height 12
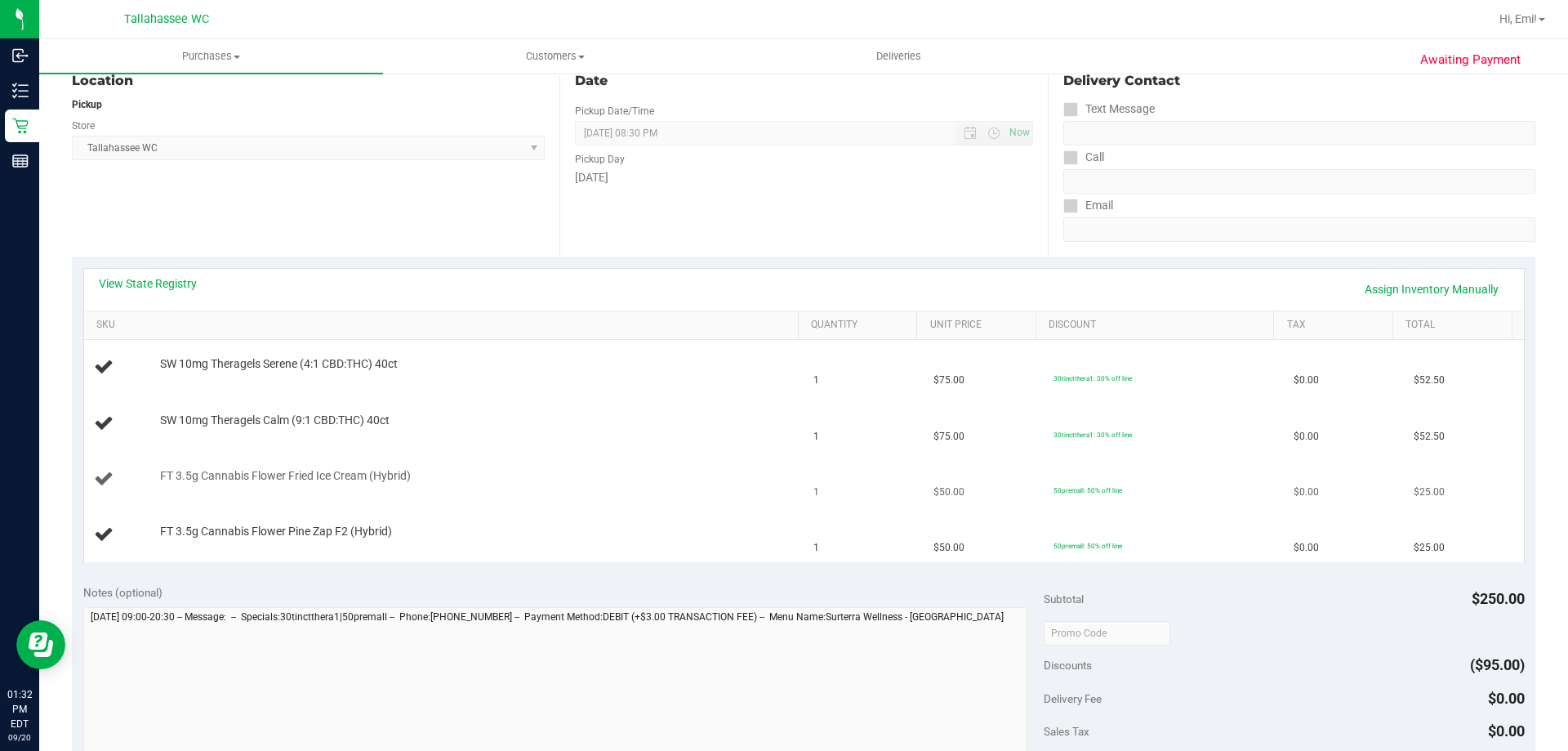
scroll to position [245, 0]
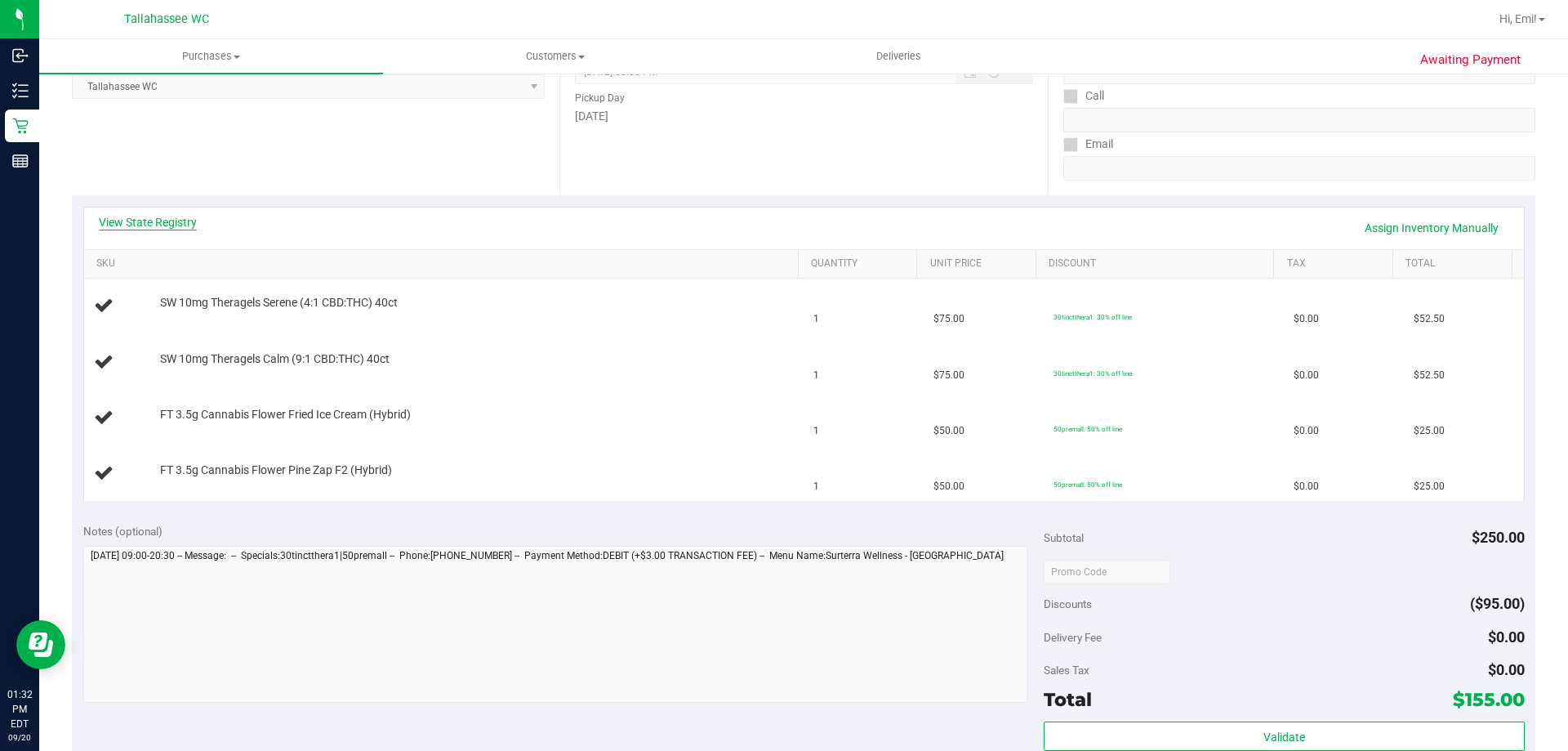
click at [149, 219] on link "View State Registry" at bounding box center [147, 222] width 98 height 16
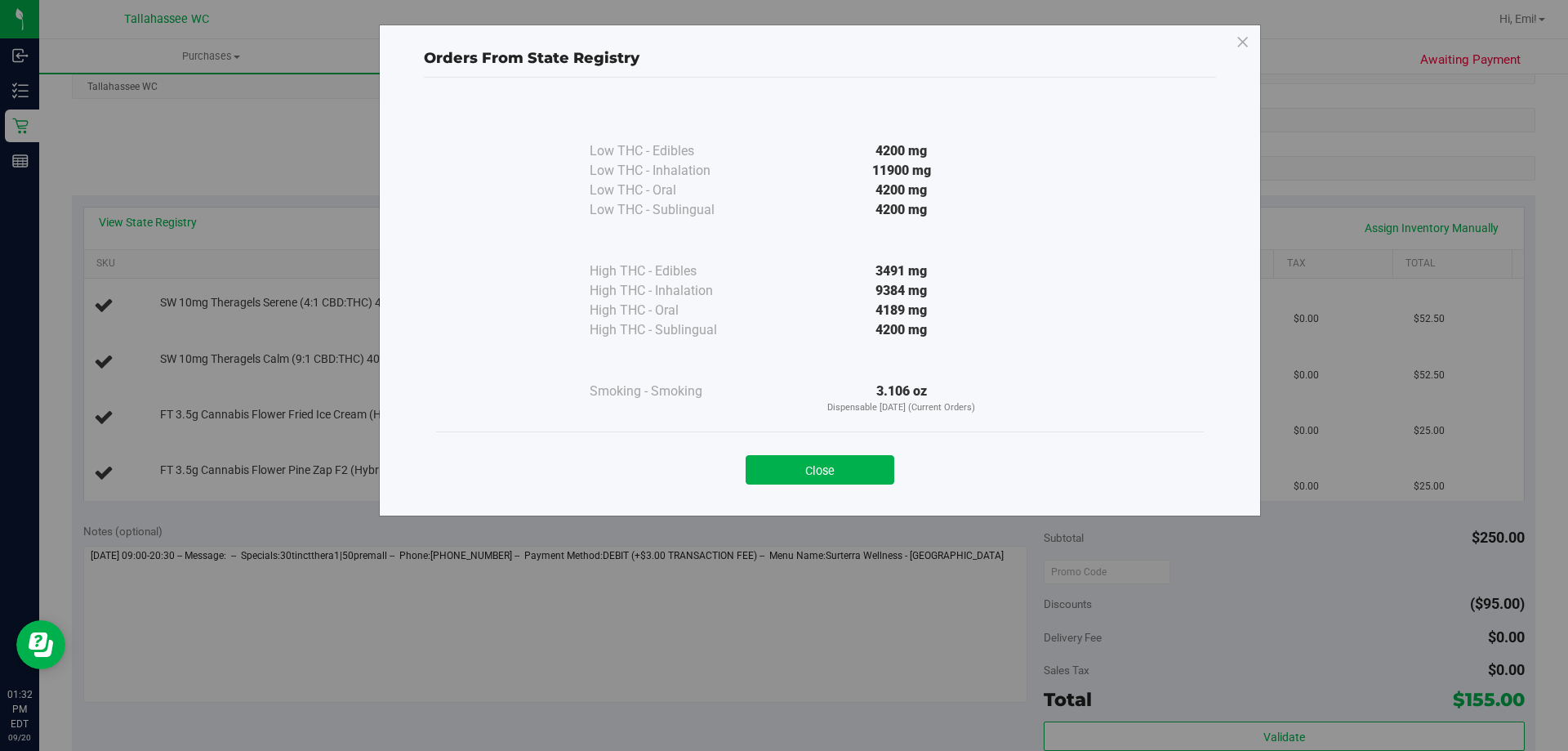
click at [148, 221] on div "Orders From State Registry Low THC - Edibles 4200 mg" at bounding box center [790, 375] width 1581 height 751
click at [889, 474] on button "Close" at bounding box center [820, 469] width 148 height 30
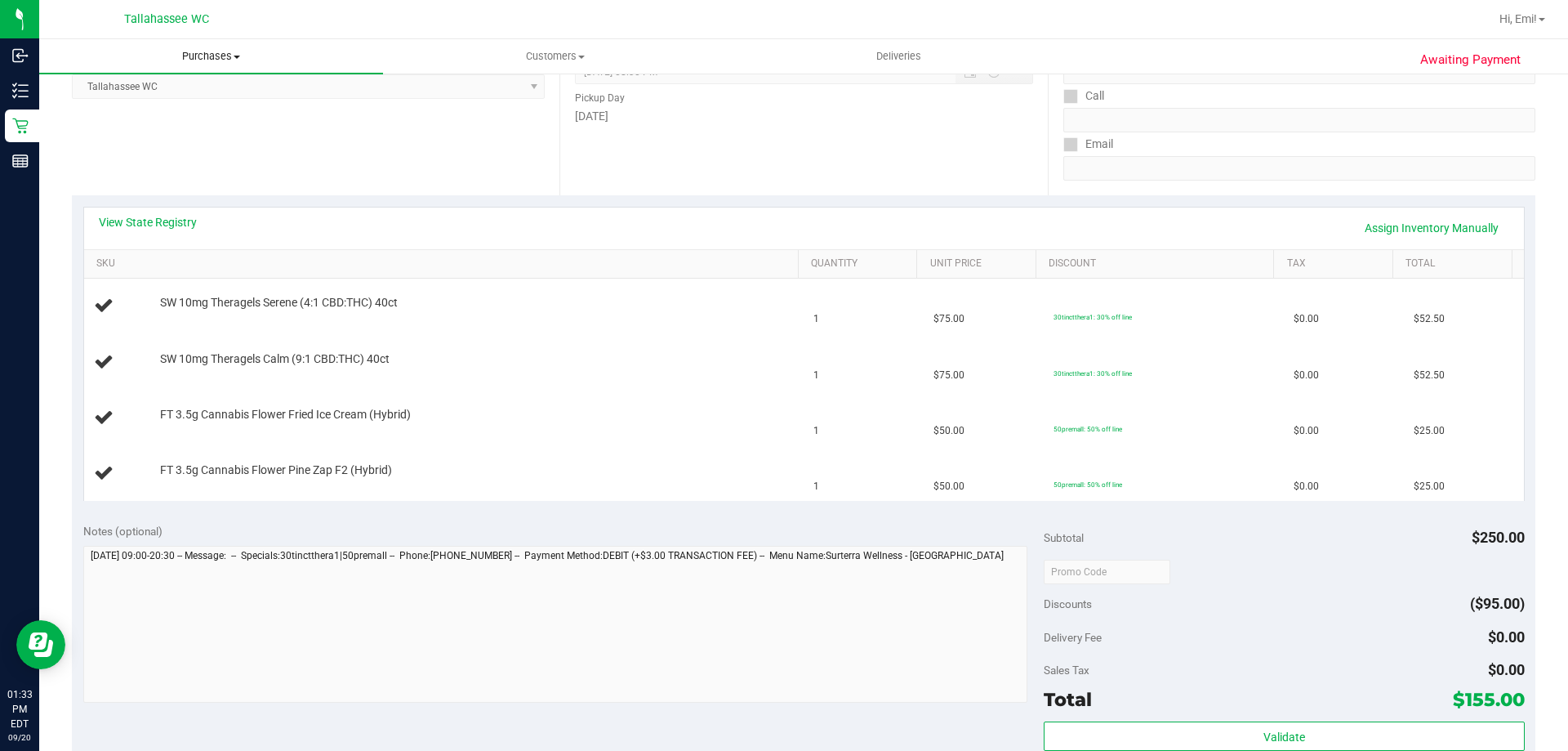
click at [165, 63] on span "Purchases" at bounding box center [211, 56] width 343 height 14
click at [172, 113] on li "Fulfillment" at bounding box center [211, 118] width 343 height 20
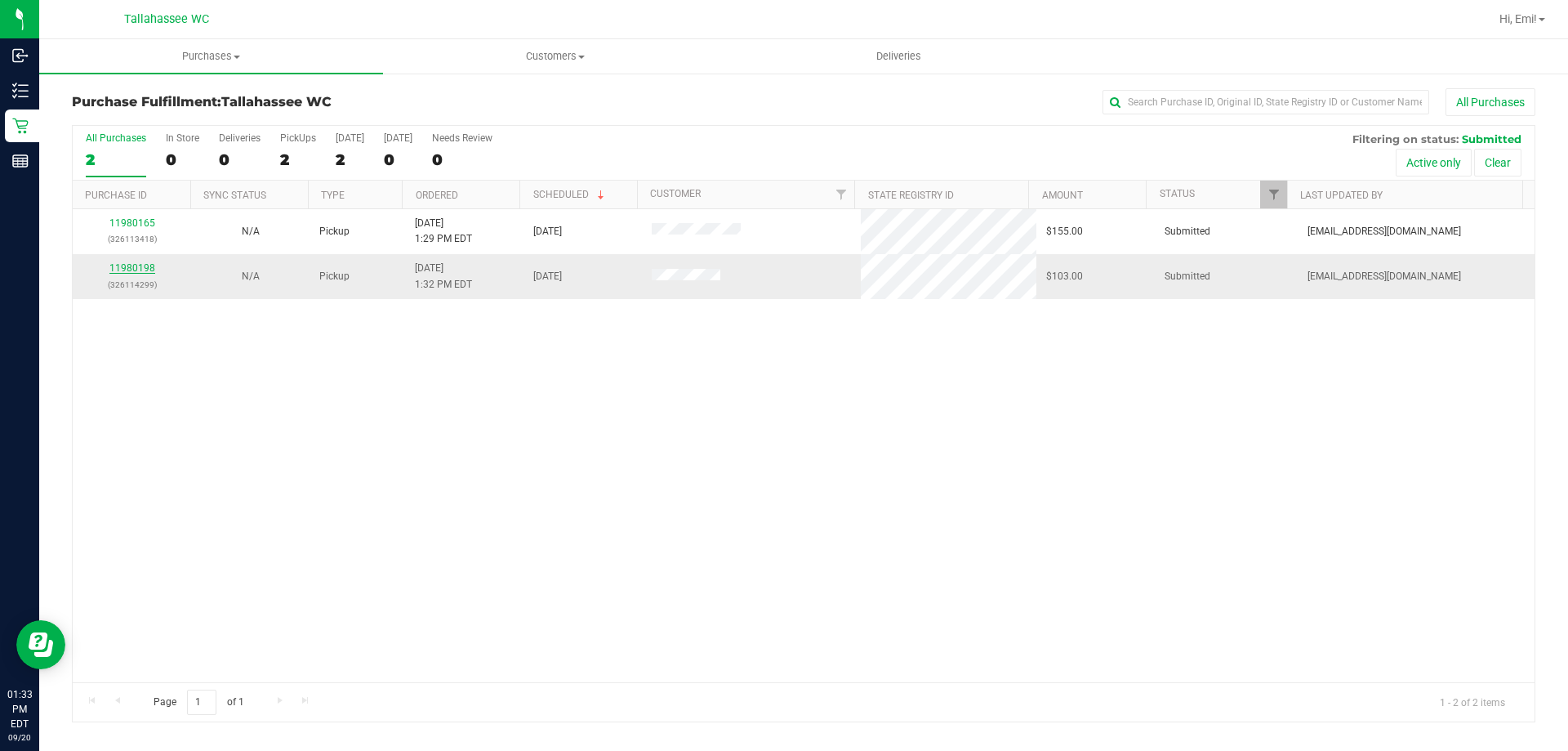
click at [131, 270] on link "11980198" at bounding box center [132, 268] width 46 height 12
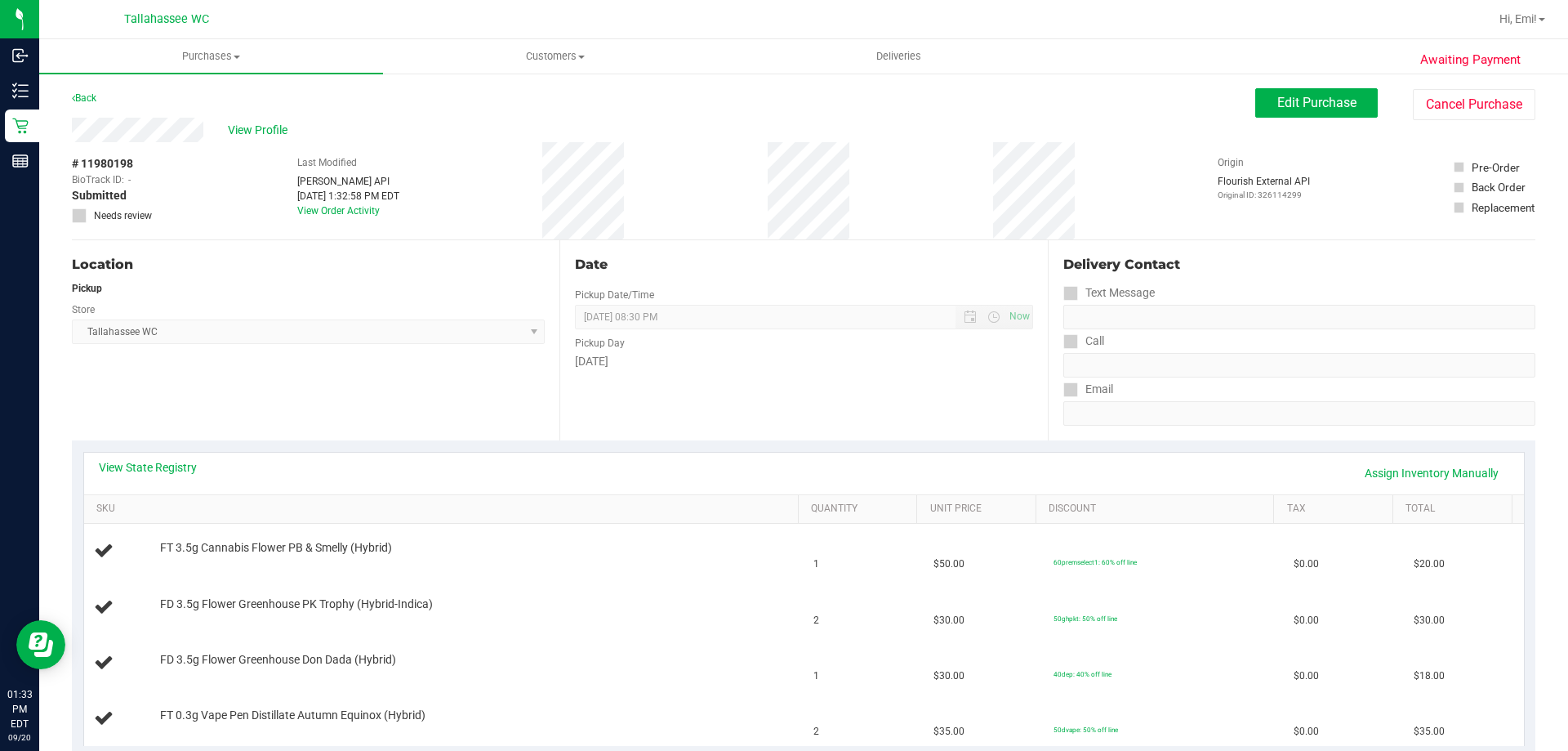
click at [180, 477] on div "View State Registry Assign Inventory Manually" at bounding box center [803, 473] width 1411 height 28
click at [178, 470] on link "View State Registry" at bounding box center [147, 467] width 98 height 16
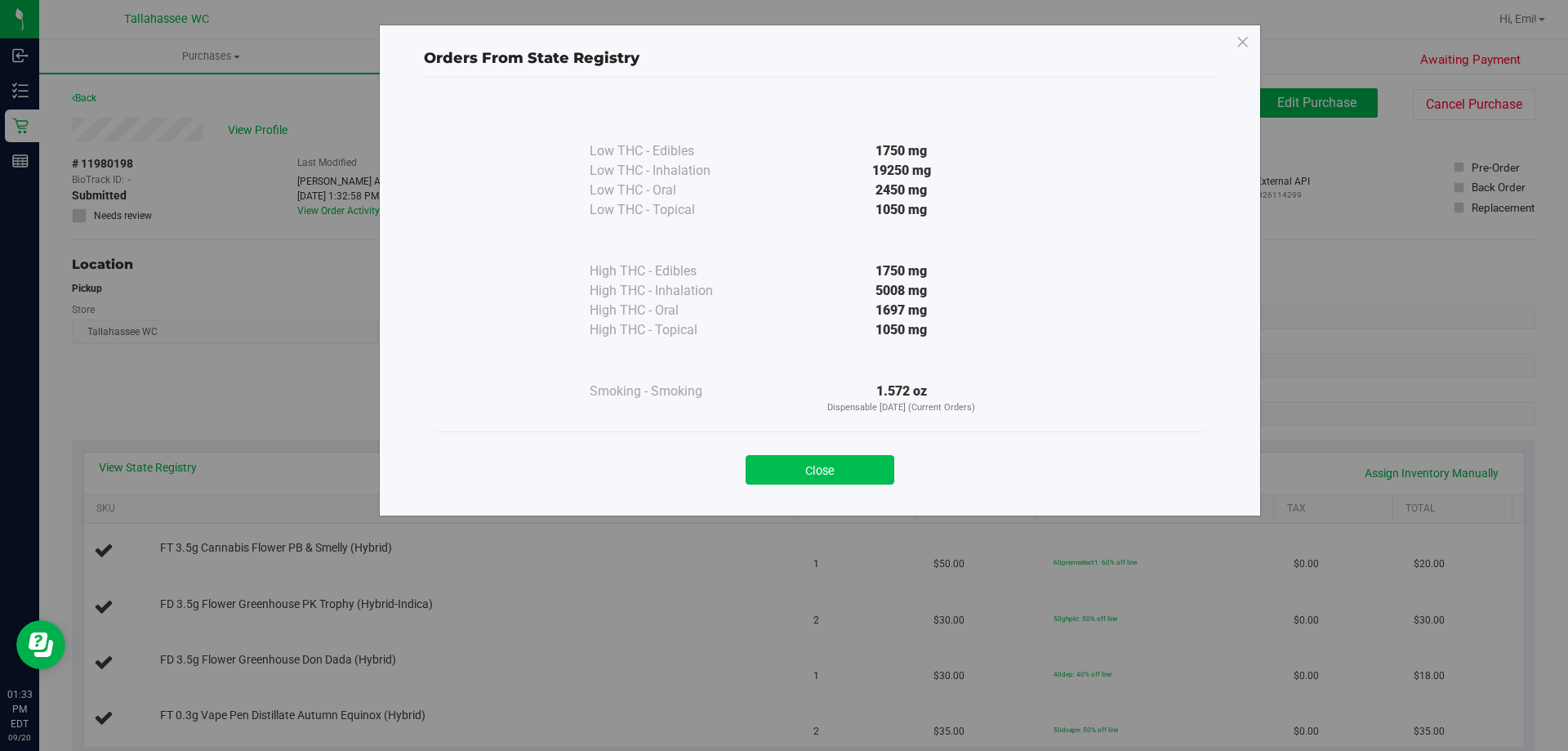
click at [819, 463] on button "Close" at bounding box center [820, 469] width 148 height 30
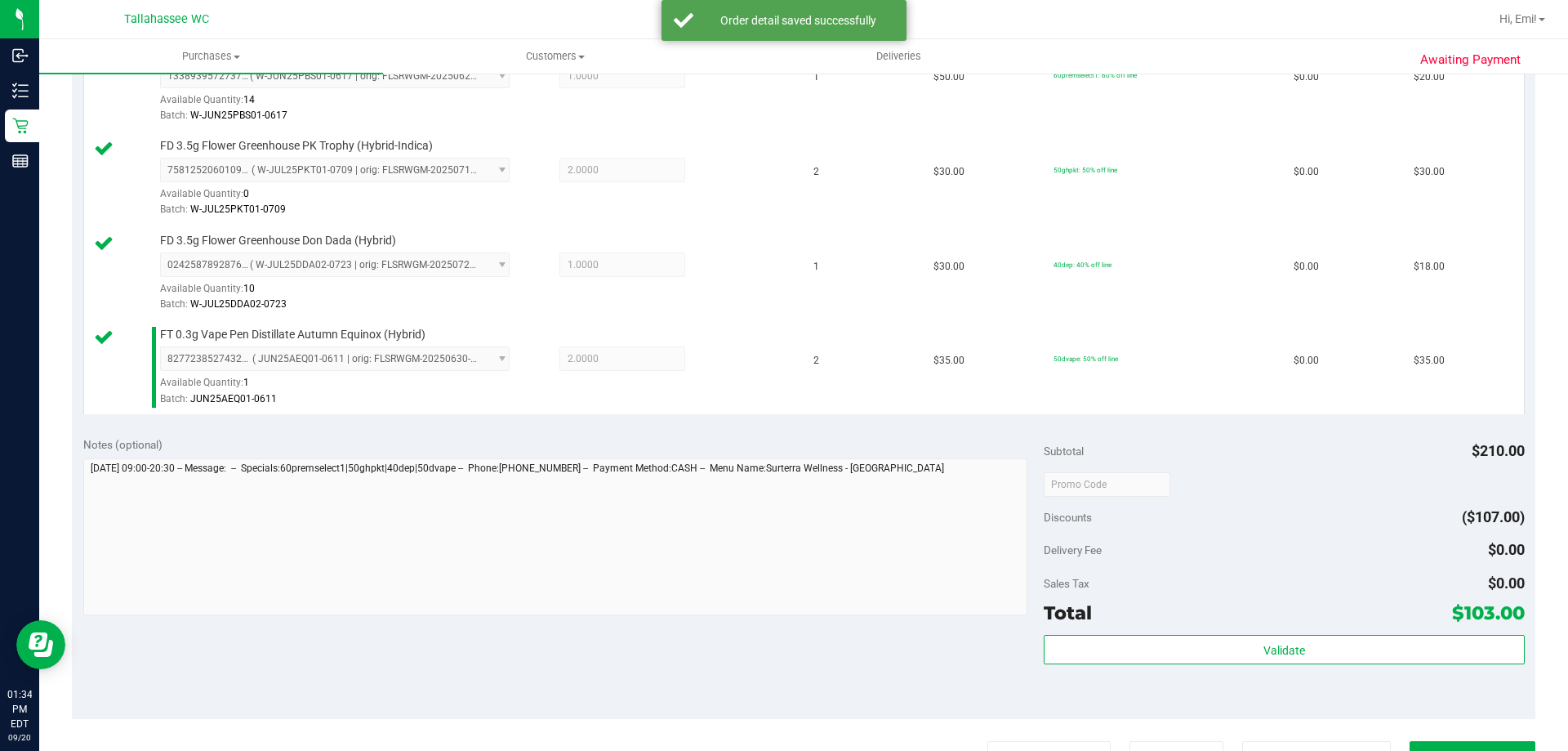
scroll to position [735, 0]
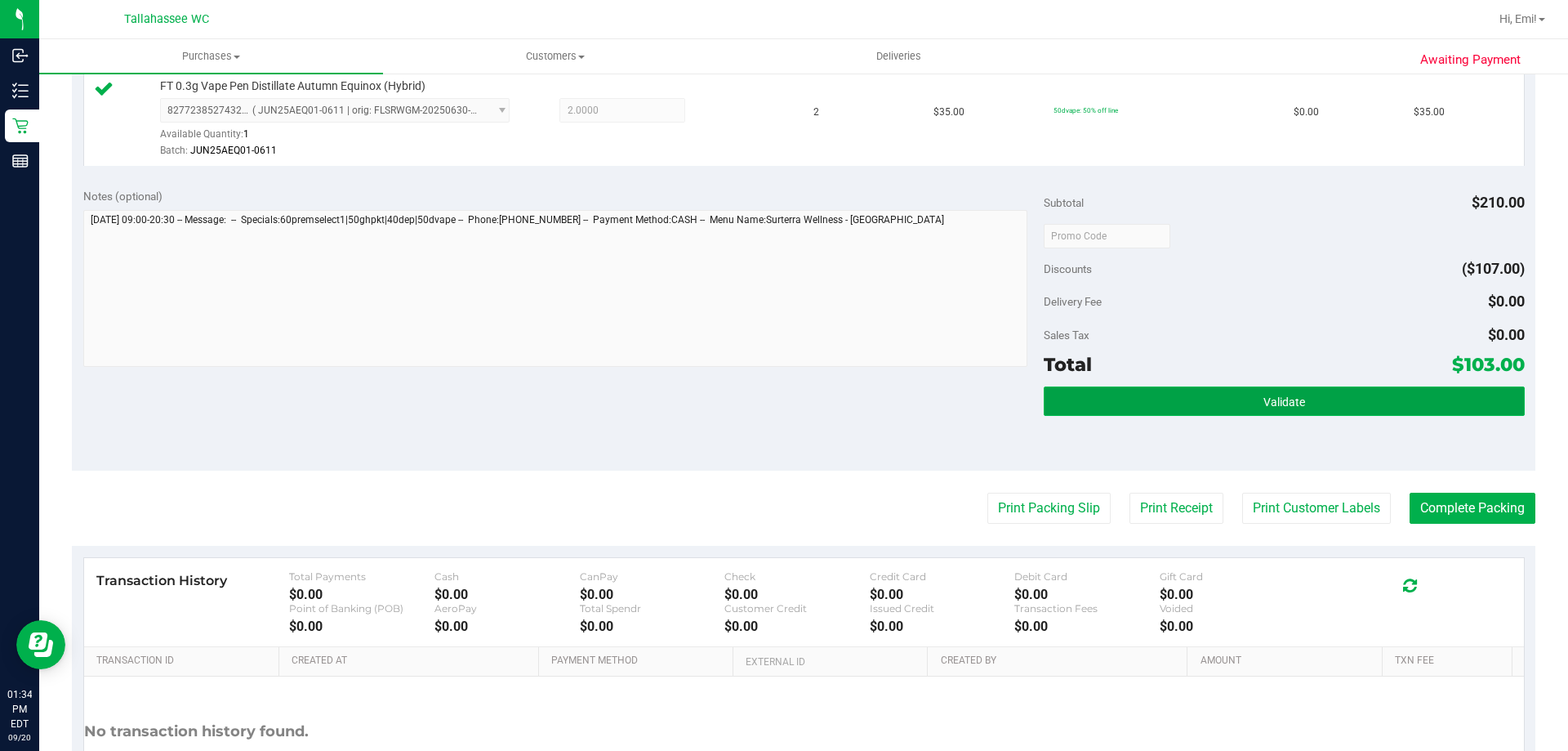
click at [1239, 389] on button "Validate" at bounding box center [1283, 400] width 480 height 30
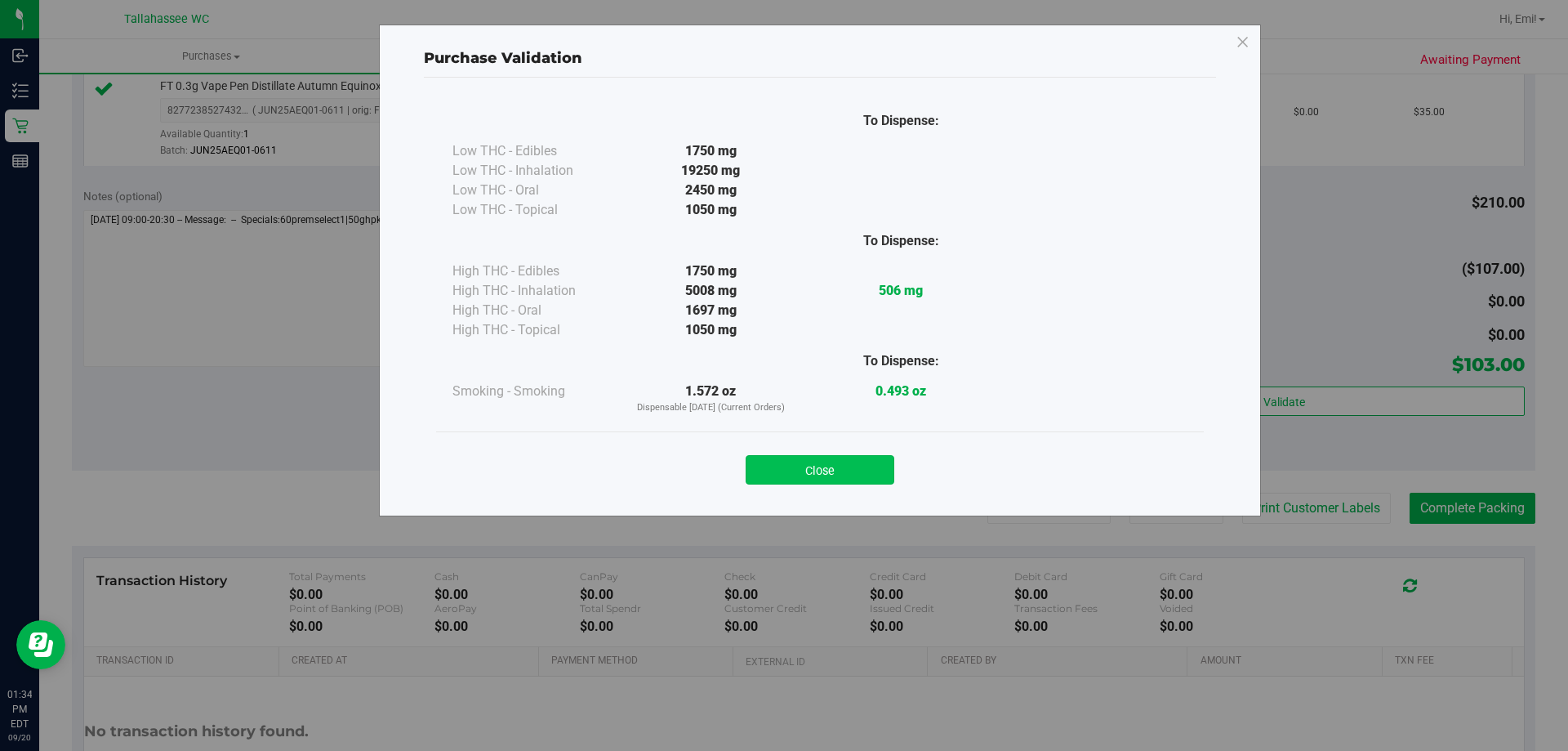
click at [859, 467] on button "Close" at bounding box center [820, 469] width 148 height 30
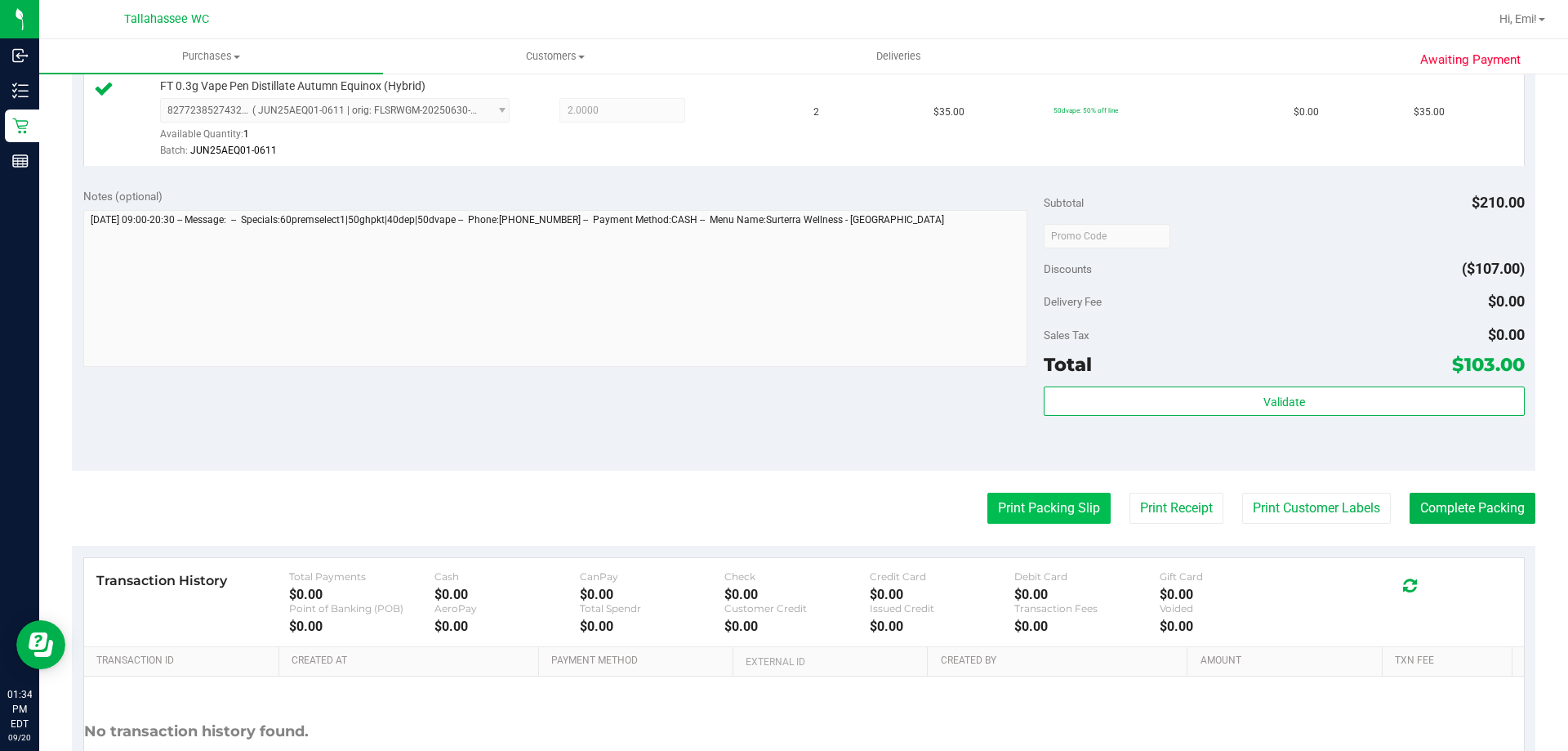
click at [1060, 520] on button "Print Packing Slip" at bounding box center [1049, 508] width 123 height 31
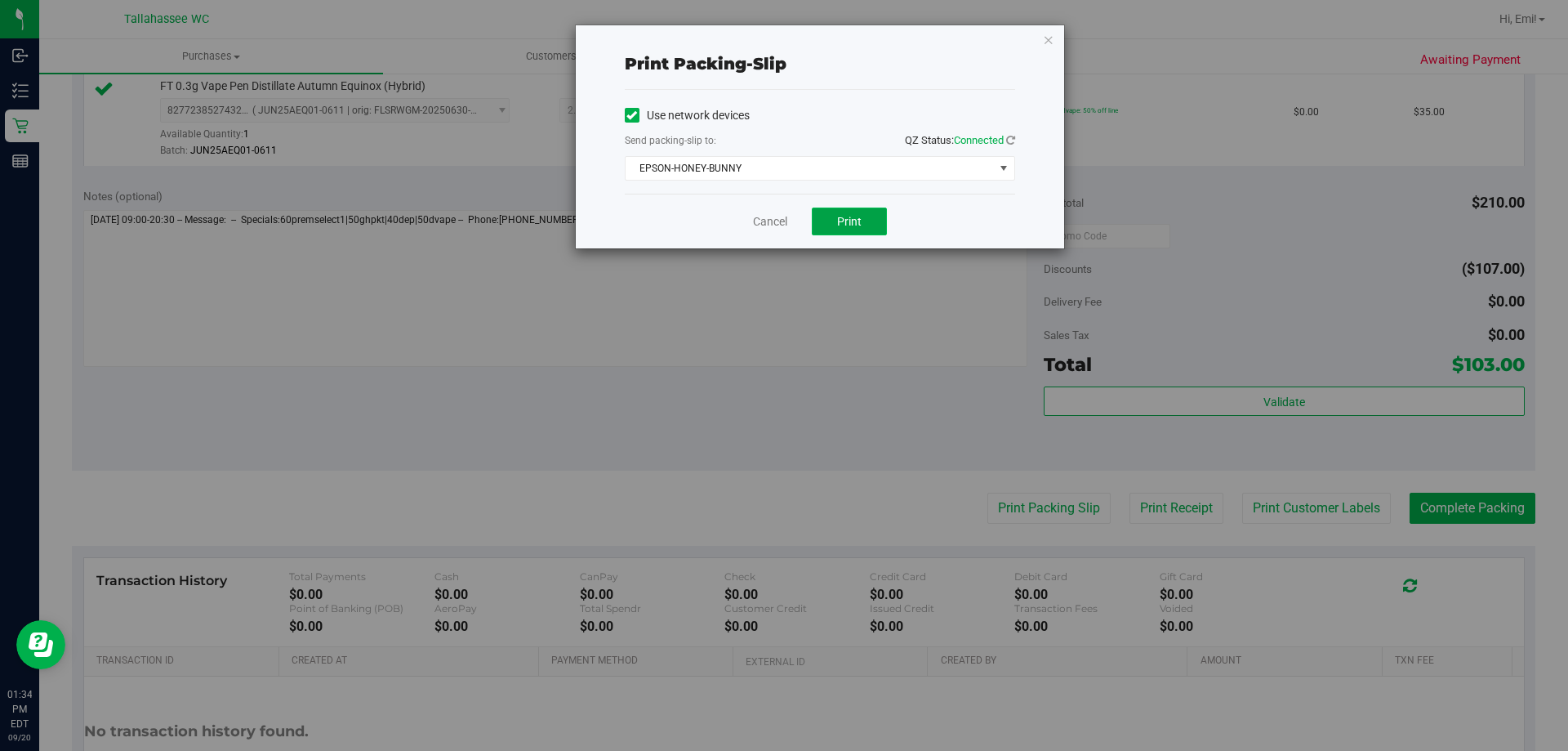
click at [878, 227] on button "Print" at bounding box center [849, 221] width 75 height 28
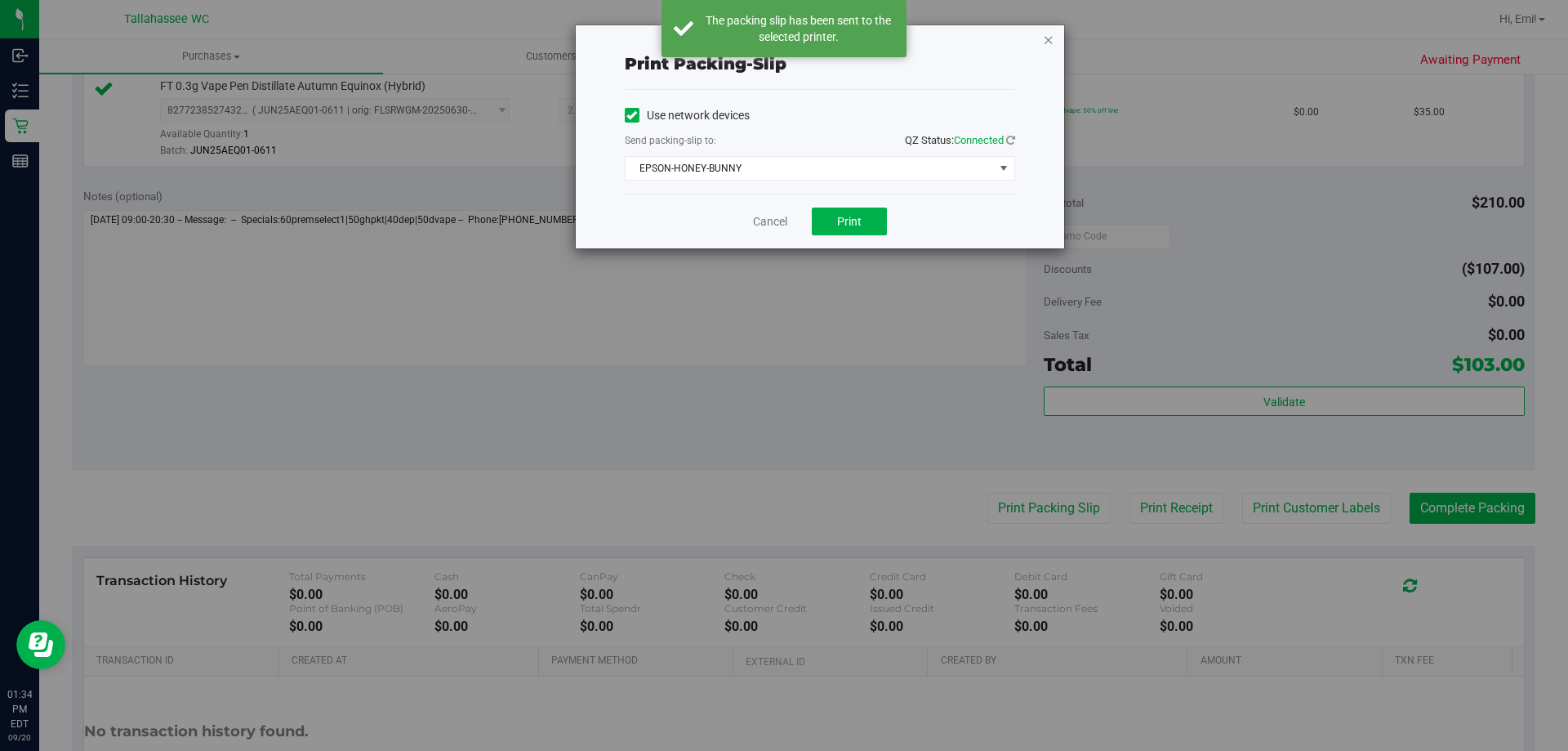
click at [1050, 42] on icon "button" at bounding box center [1048, 40] width 12 height 20
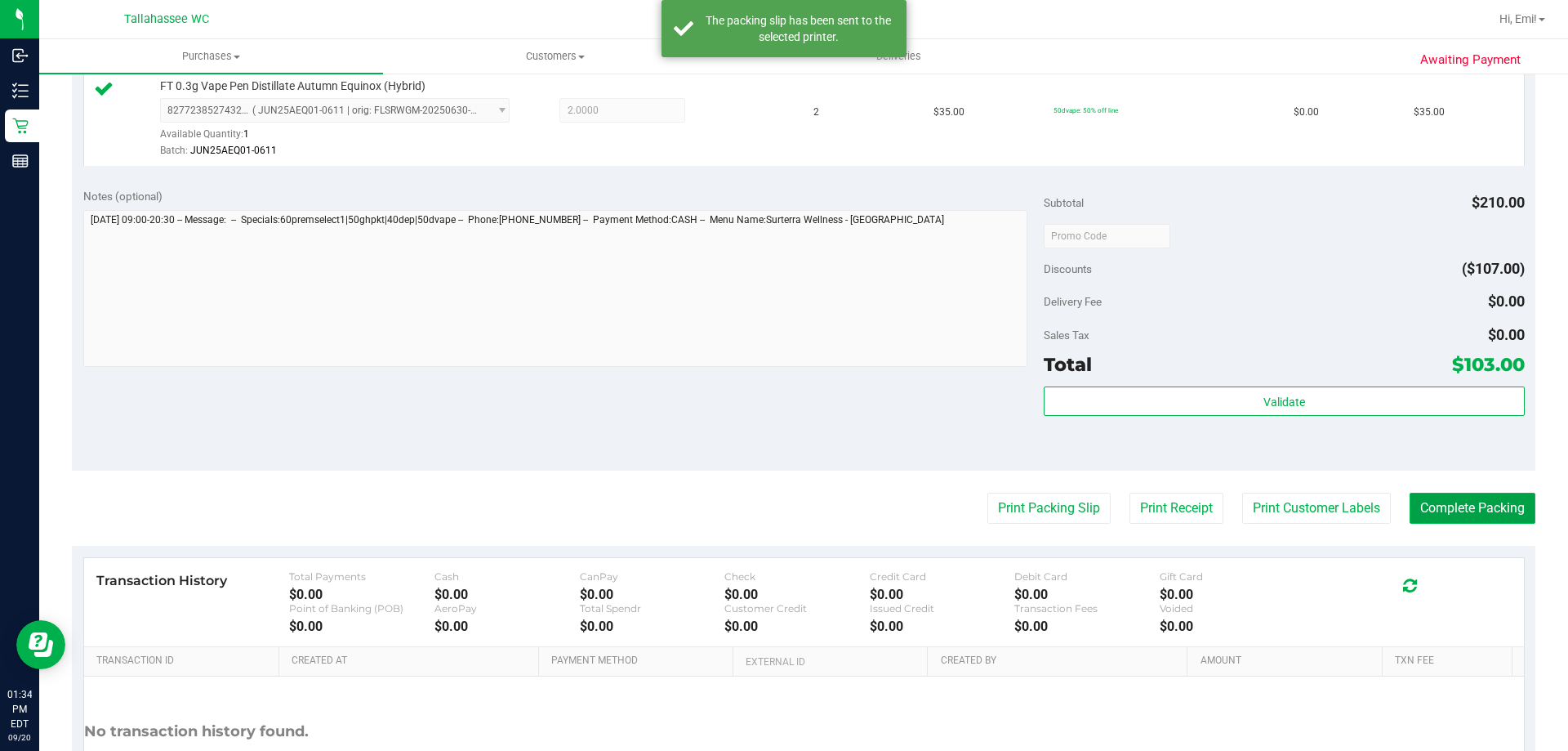
click at [1410, 493] on button "Complete Packing" at bounding box center [1472, 508] width 126 height 31
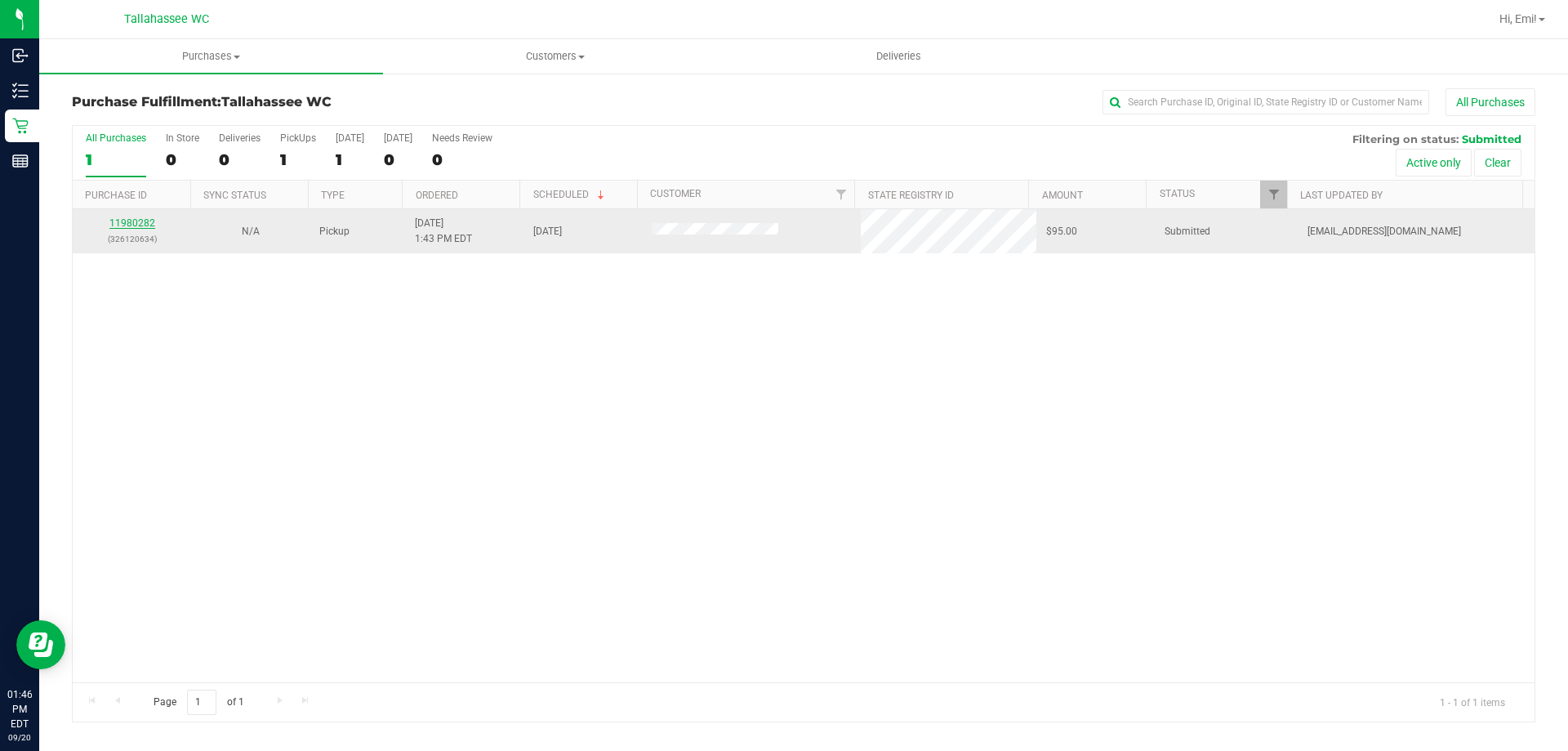
click at [136, 220] on link "11980282" at bounding box center [132, 222] width 46 height 12
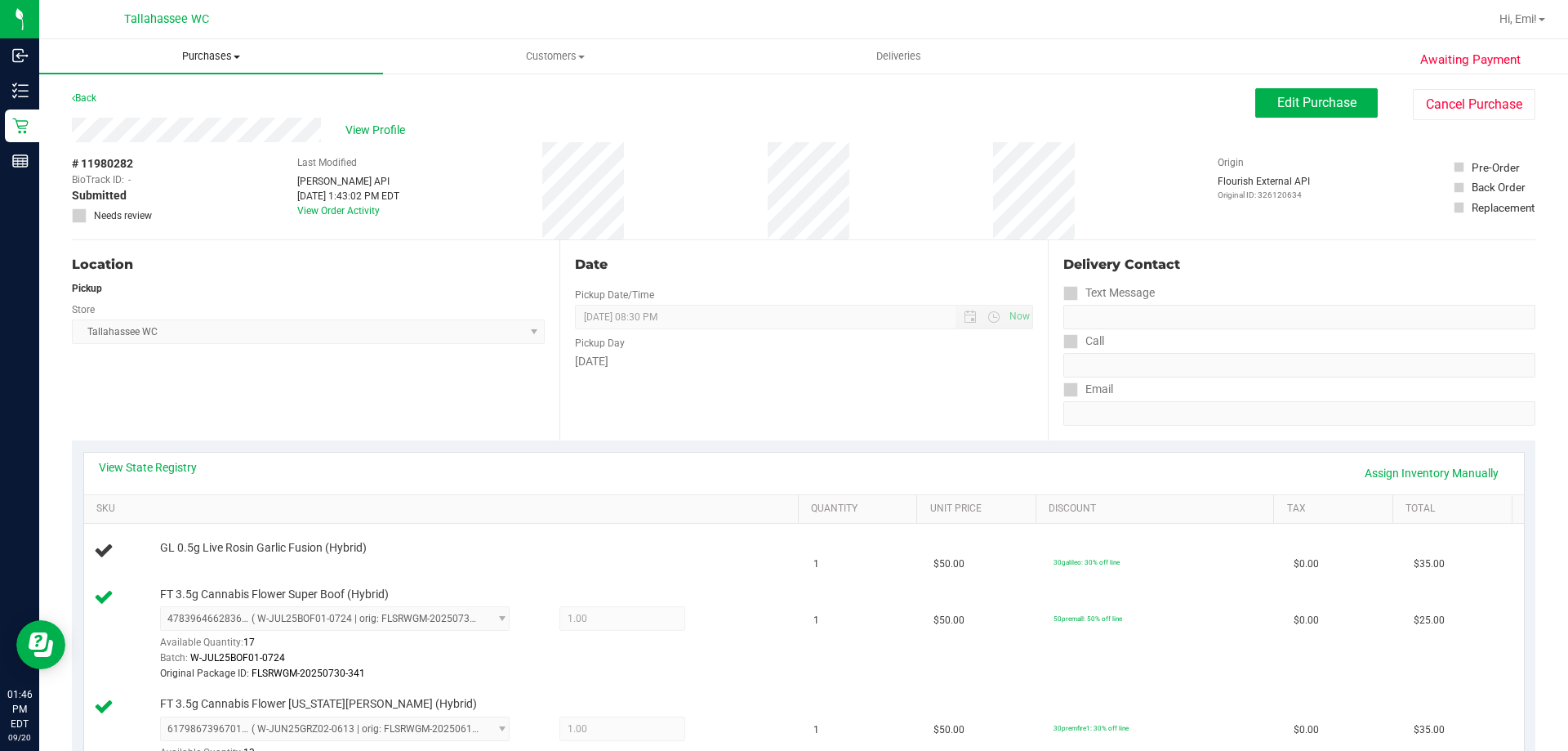
click at [201, 54] on span "Purchases" at bounding box center [211, 56] width 343 height 14
click at [201, 114] on li "Fulfillment" at bounding box center [211, 118] width 343 height 20
